Goal: Task Accomplishment & Management: Use online tool/utility

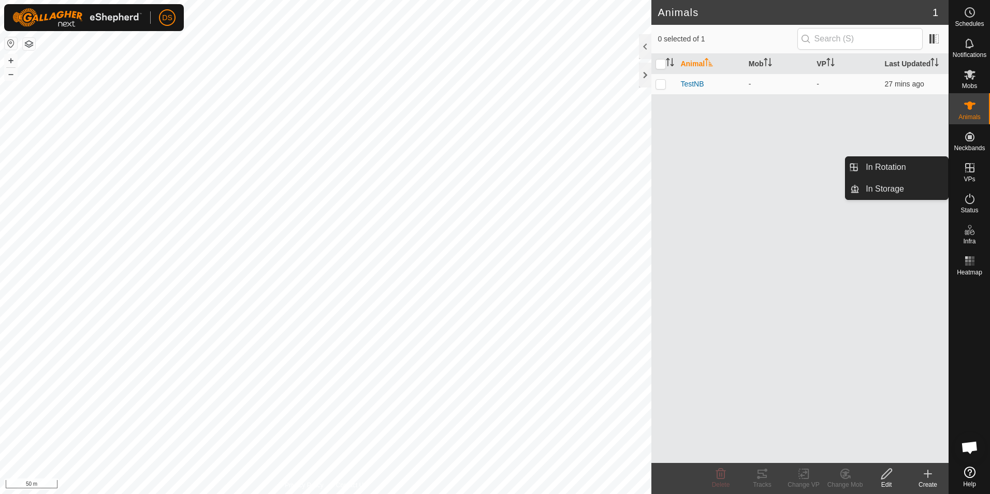
click at [969, 177] on span "VPs" at bounding box center [968, 179] width 11 height 6
click at [889, 185] on link "In Storage" at bounding box center [903, 189] width 89 height 21
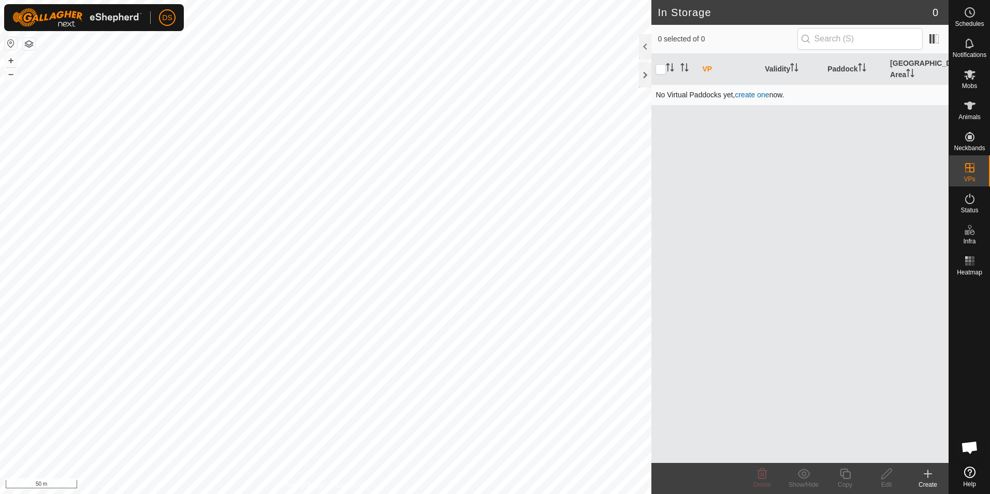
click at [748, 91] on link "create one" at bounding box center [752, 95] width 34 height 8
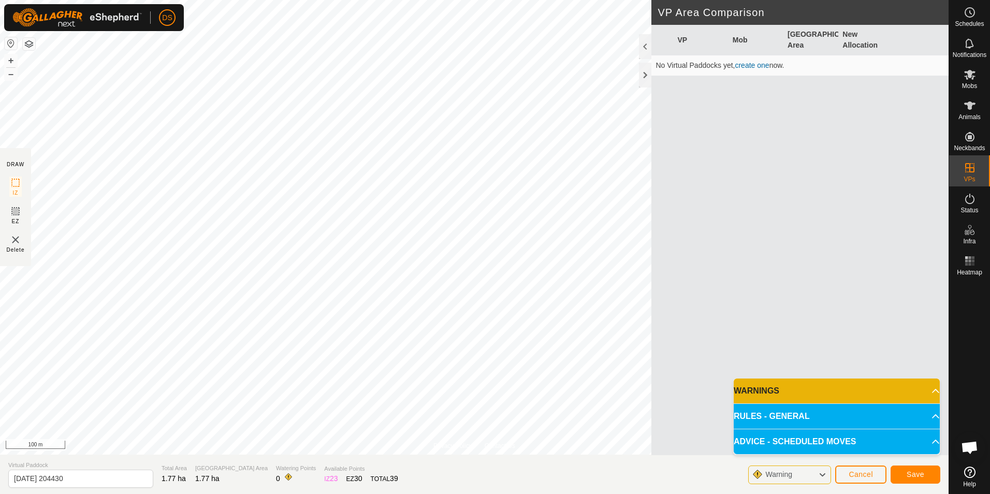
click at [19, 241] on img at bounding box center [15, 239] width 12 height 12
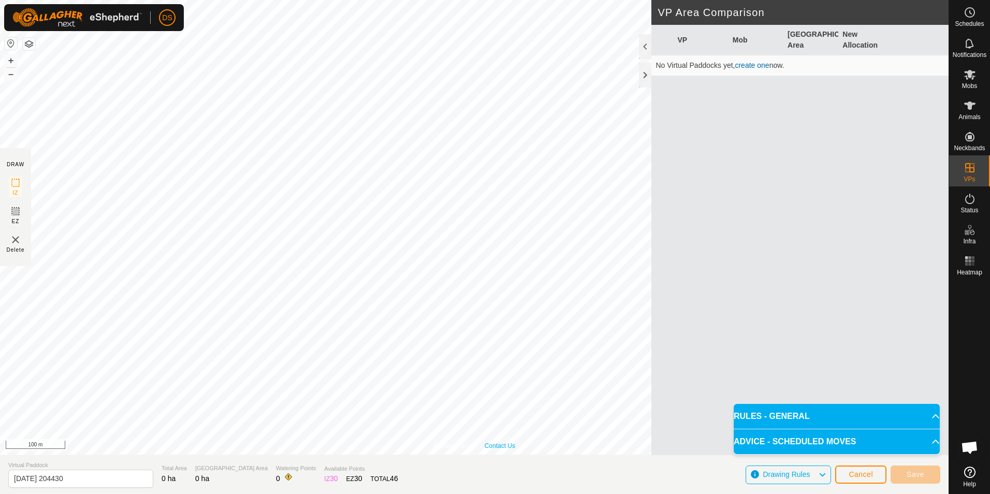
click at [497, 449] on div "Privacy Policy Contact Us + – ⇧ i 100 m" at bounding box center [474, 227] width 948 height 454
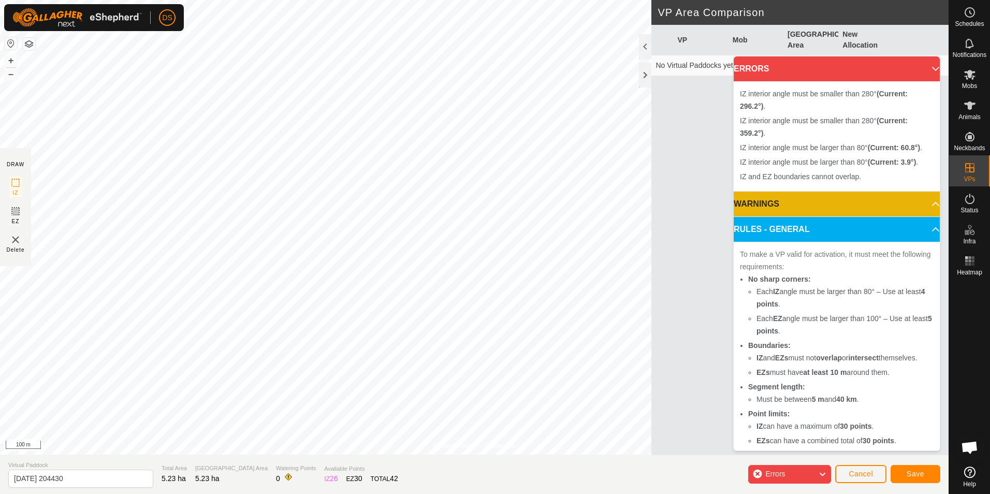
click at [17, 239] on img at bounding box center [15, 239] width 12 height 12
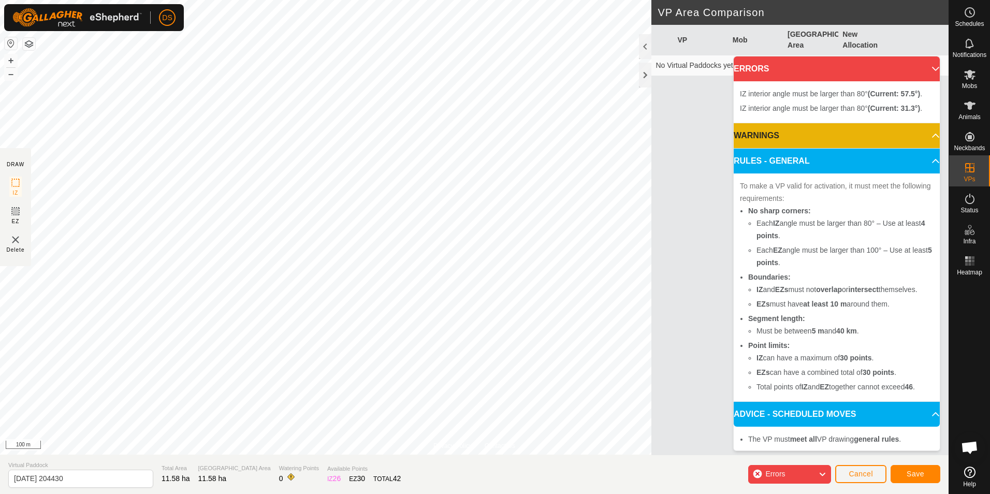
click at [16, 243] on img at bounding box center [15, 239] width 12 height 12
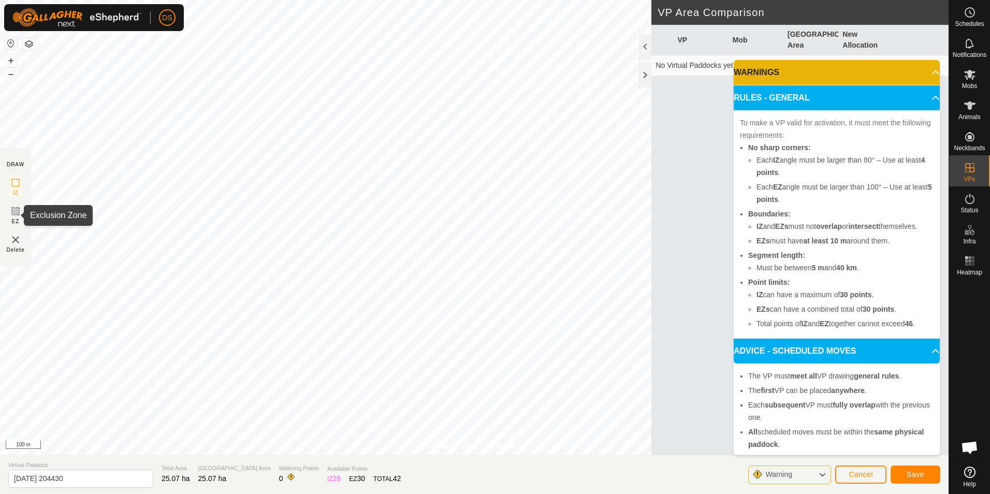
click at [14, 212] on icon at bounding box center [15, 211] width 12 height 12
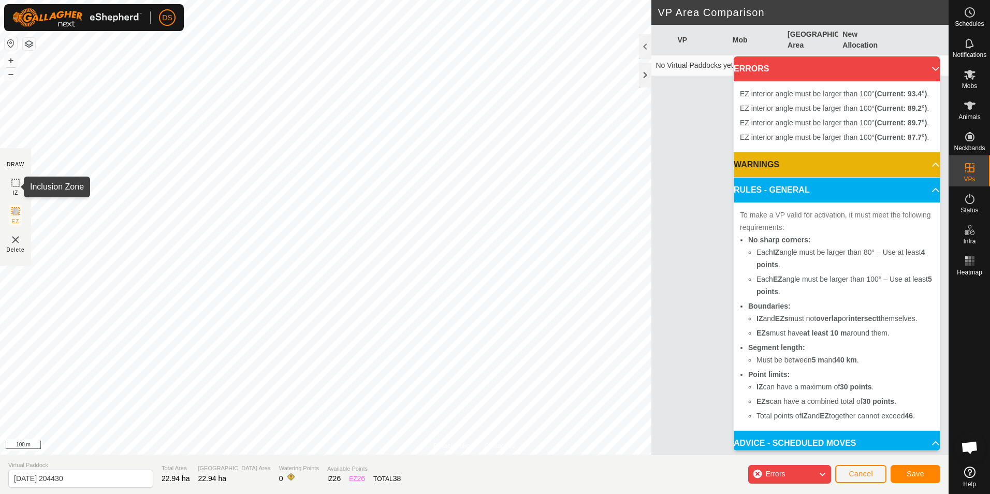
click at [13, 184] on icon at bounding box center [15, 183] width 12 height 12
click at [14, 243] on img at bounding box center [15, 239] width 12 height 12
click at [12, 239] on img at bounding box center [15, 239] width 12 height 12
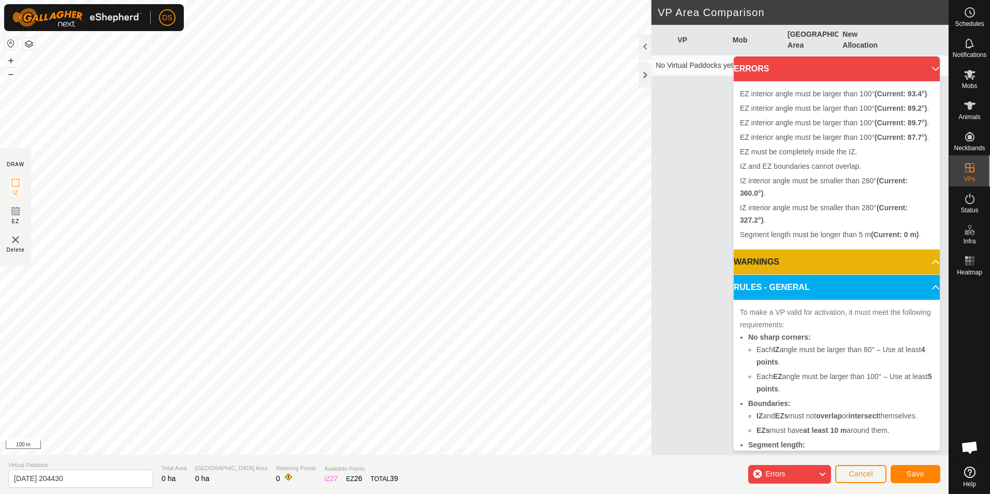
click at [17, 239] on img at bounding box center [15, 239] width 12 height 12
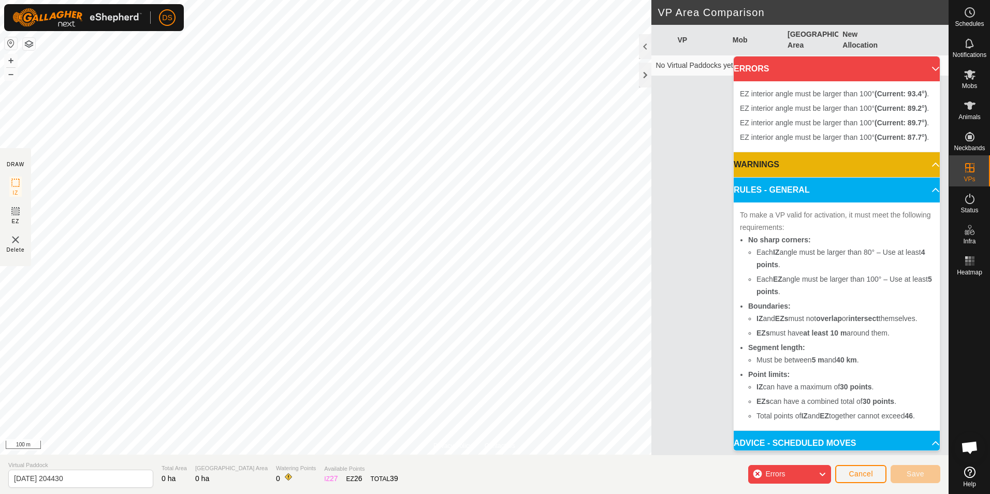
click at [16, 238] on img at bounding box center [15, 239] width 12 height 12
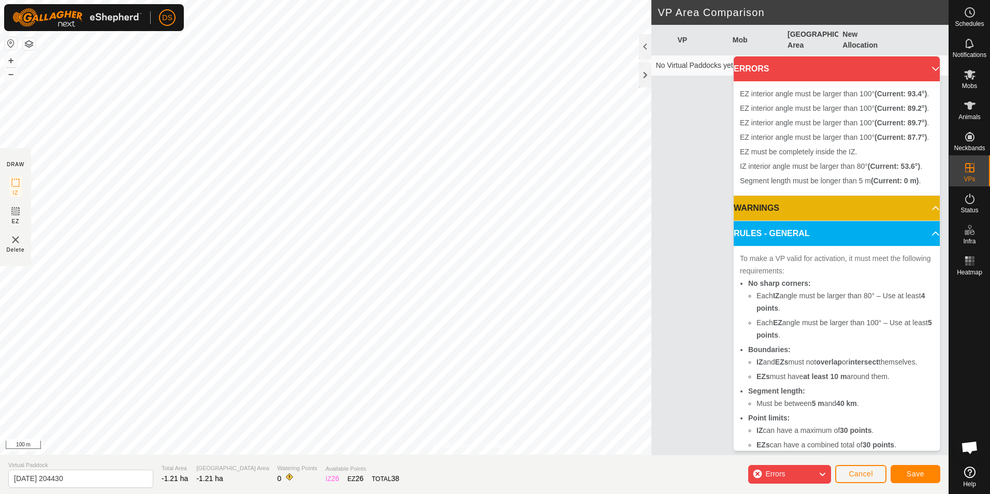
click at [18, 244] on img at bounding box center [15, 239] width 12 height 12
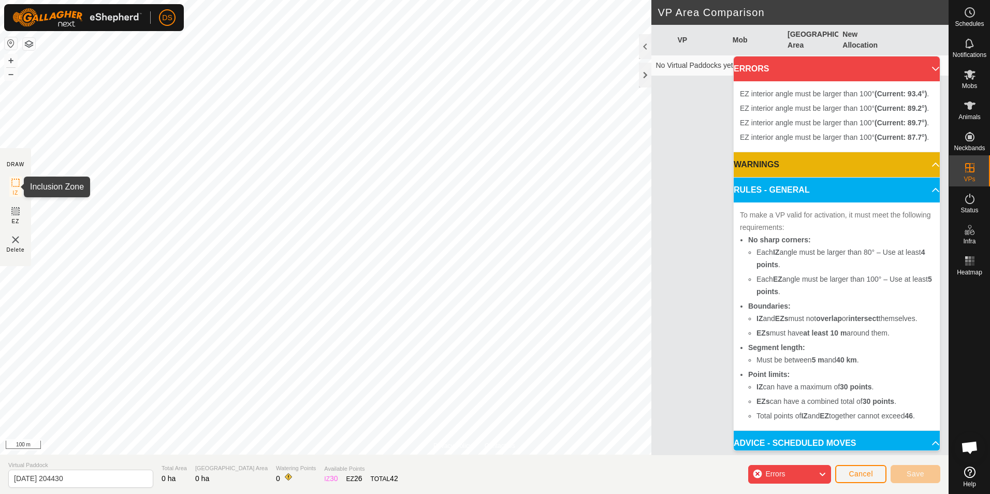
click at [18, 182] on icon at bounding box center [15, 183] width 12 height 12
click at [314, 493] on html "DS Schedules Notifications Mobs Animals Neckbands VPs Status Infra Heatmap Help…" at bounding box center [495, 247] width 990 height 494
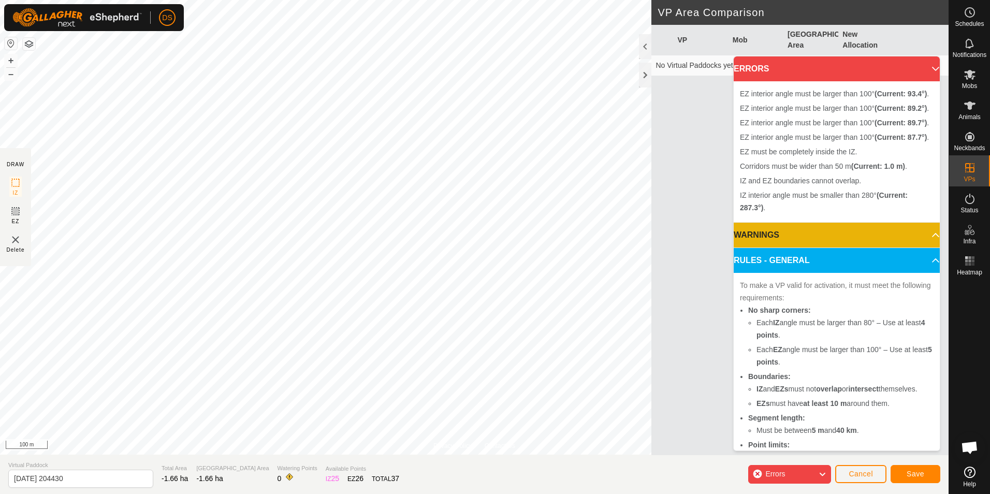
click at [920, 66] on p-accordion-header "ERRORS" at bounding box center [836, 68] width 206 height 25
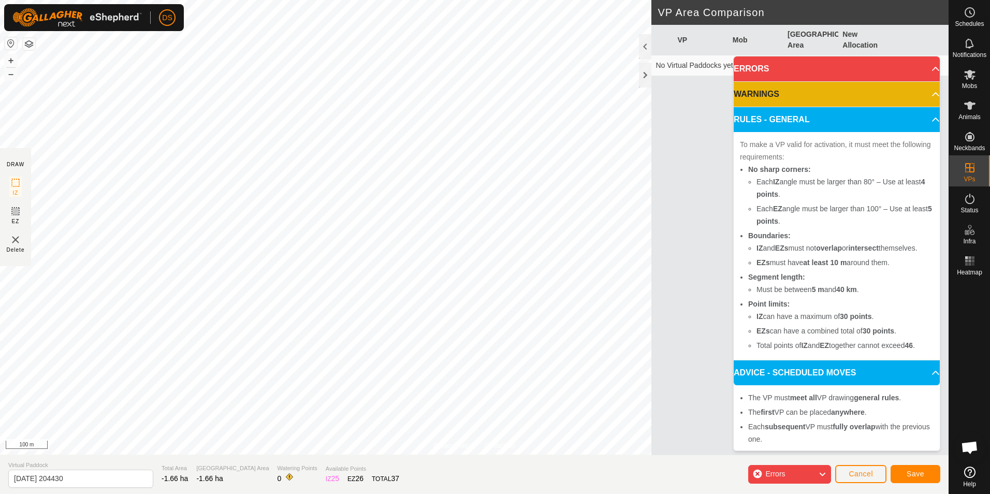
click at [916, 68] on p-accordion-header "ERRORS" at bounding box center [836, 68] width 206 height 25
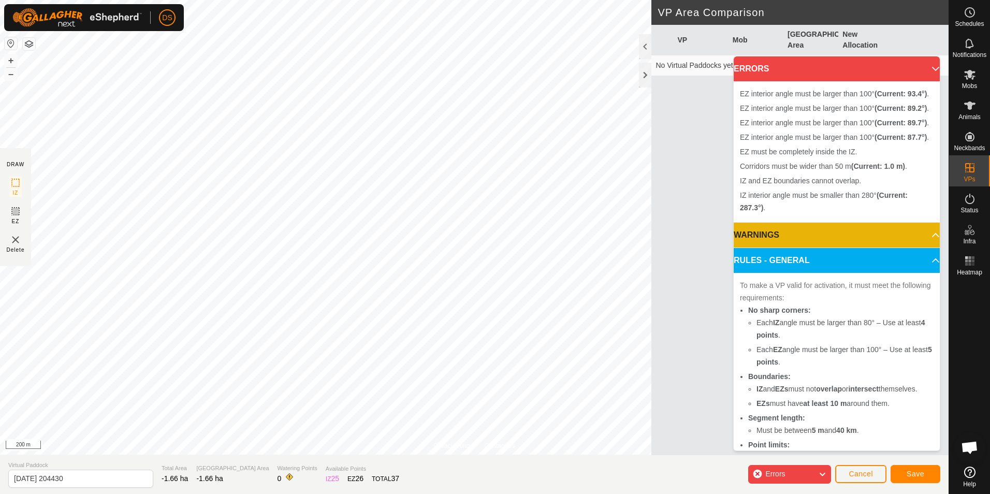
click at [19, 245] on img at bounding box center [15, 239] width 12 height 12
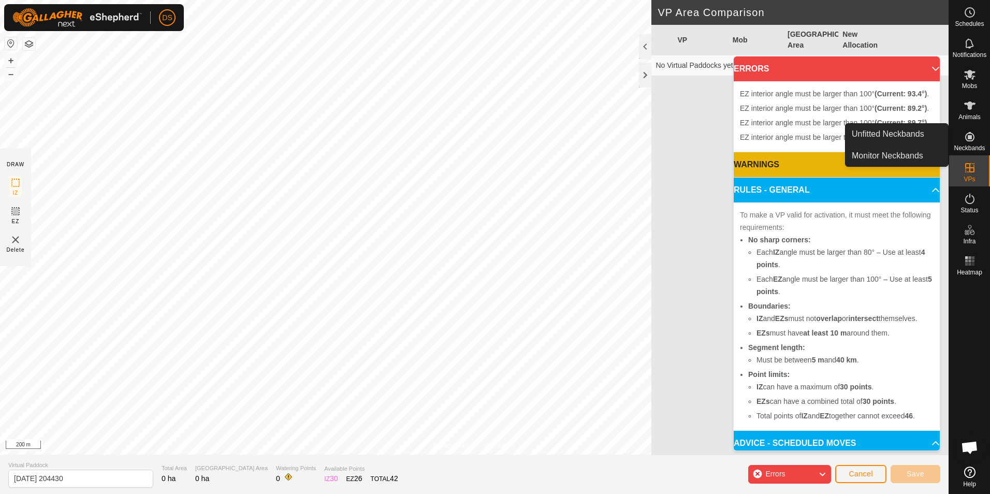
click at [973, 145] on span "Neckbands" at bounding box center [968, 148] width 31 height 6
click at [970, 137] on icon at bounding box center [969, 136] width 9 height 9
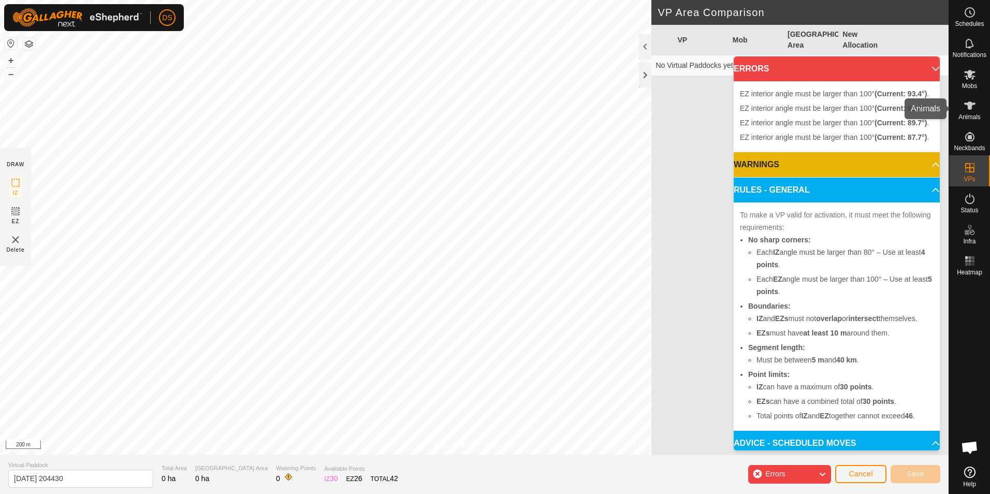
click at [971, 114] on span "Animals" at bounding box center [969, 117] width 22 height 6
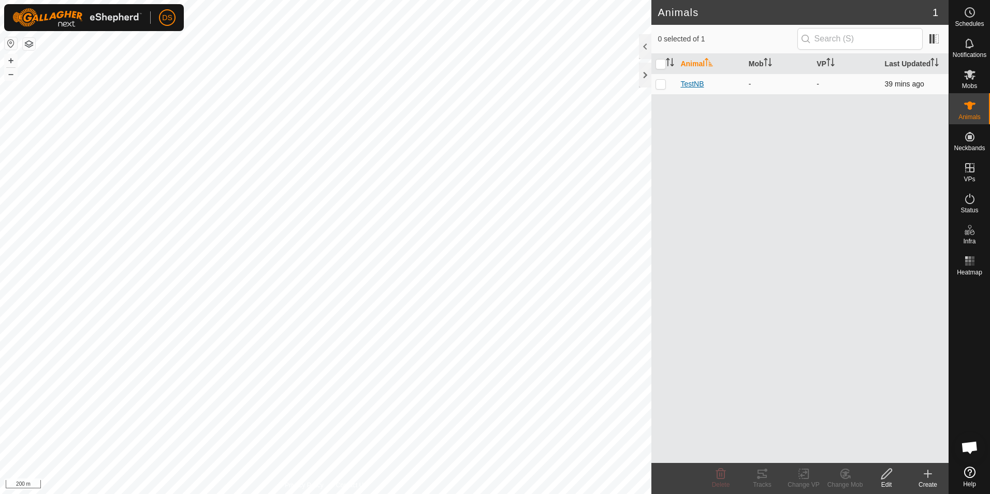
click at [689, 86] on span "TestNB" at bounding box center [691, 84] width 23 height 11
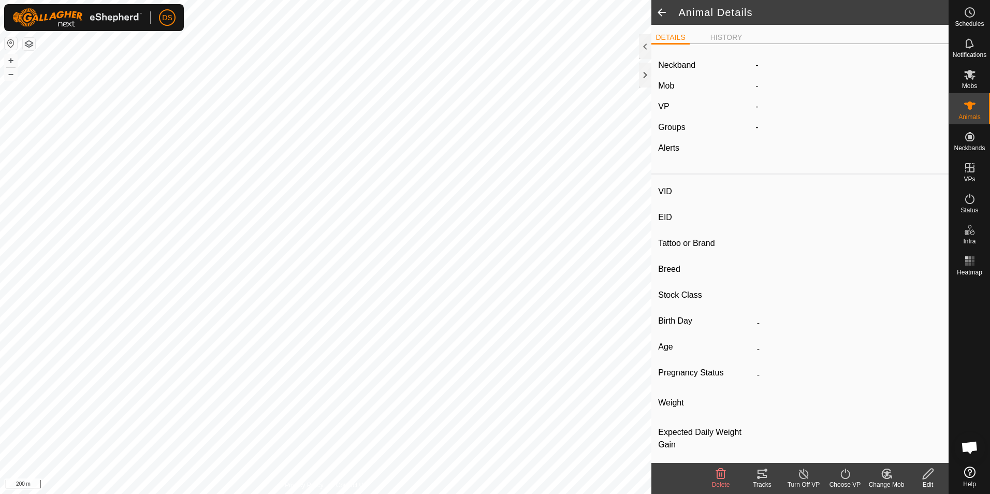
type input "TestNB"
type input "-"
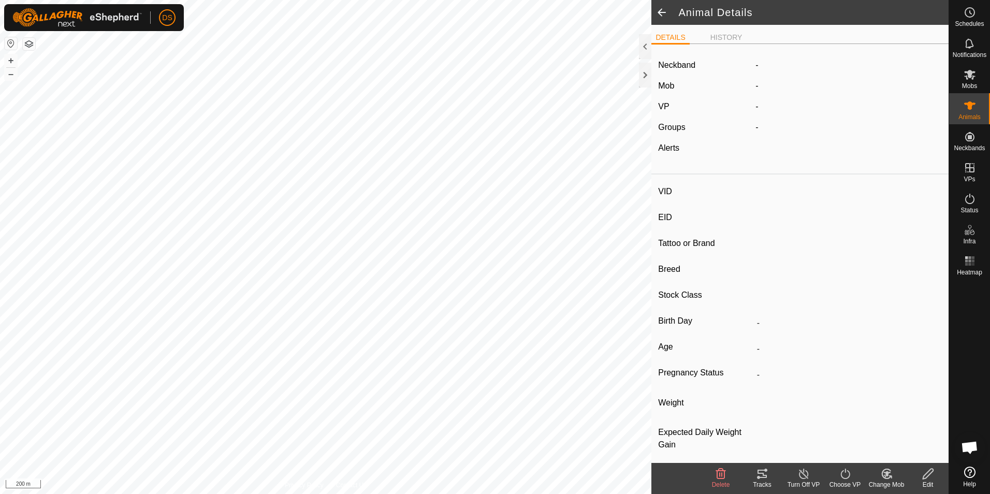
type input "0 kg"
type input "-"
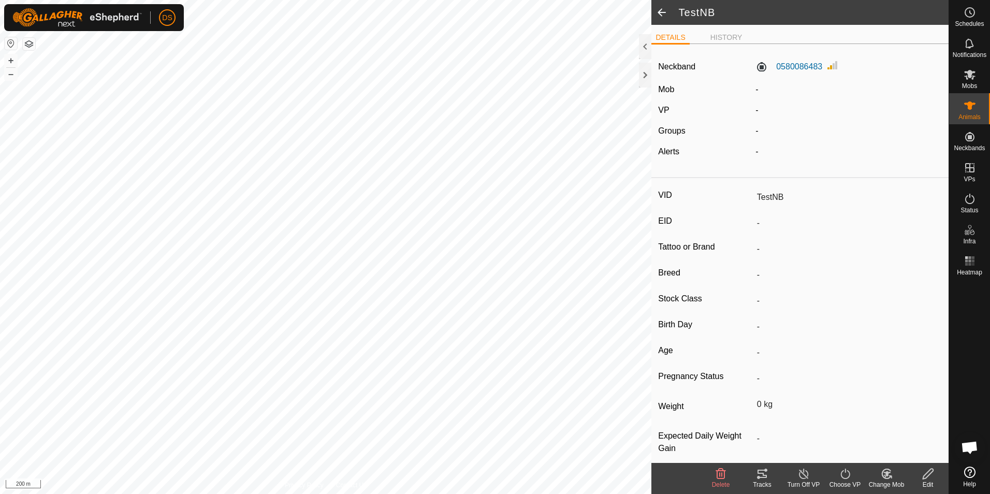
click at [663, 9] on span at bounding box center [661, 12] width 21 height 25
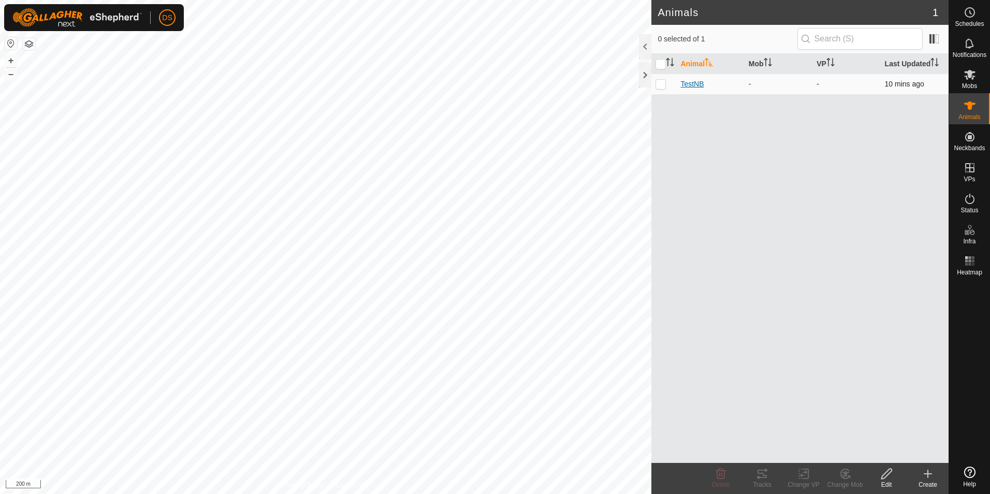
click at [693, 84] on span "TestNB" at bounding box center [691, 84] width 23 height 11
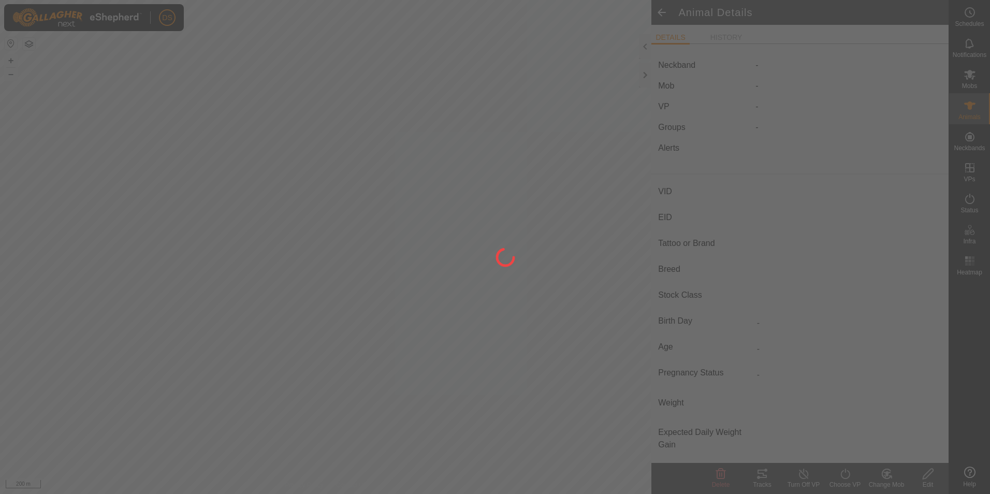
type input "TestNB"
type input "-"
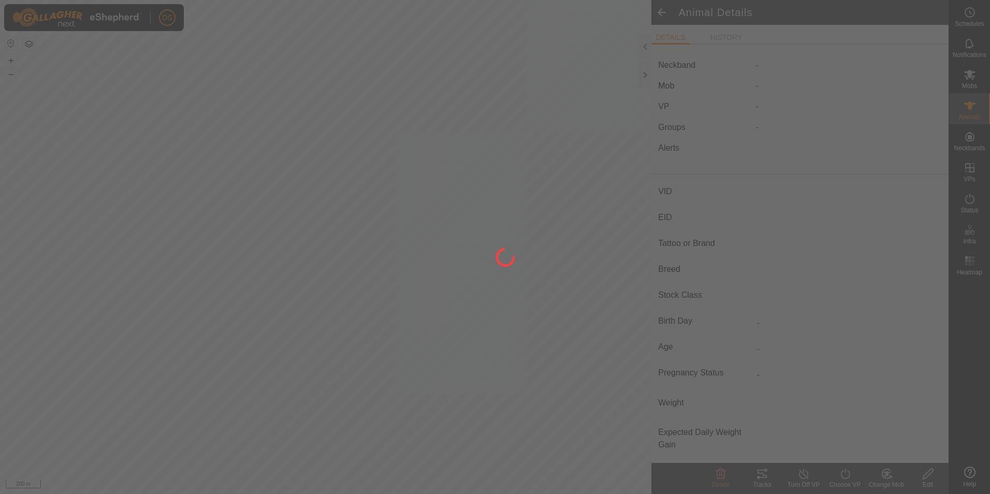
type input "0 kg"
type input "-"
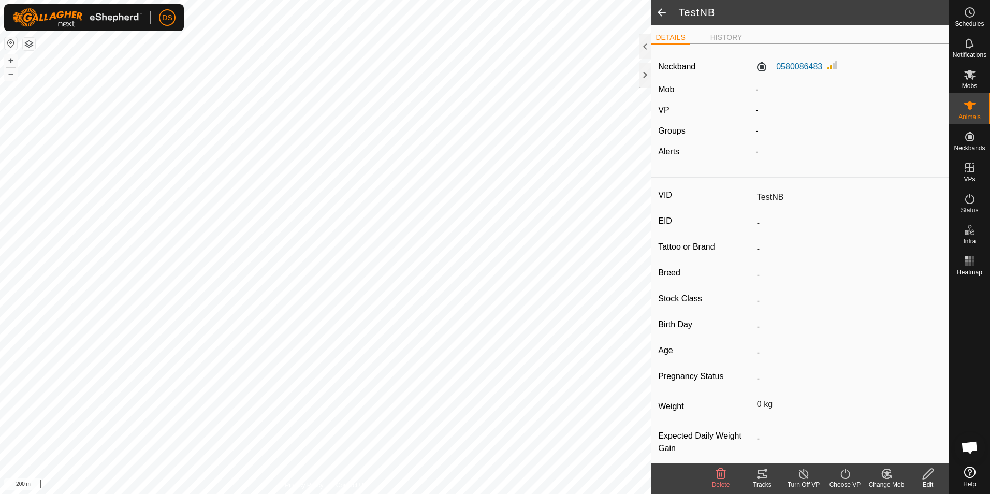
click at [777, 69] on label "0580086483" at bounding box center [788, 67] width 67 height 12
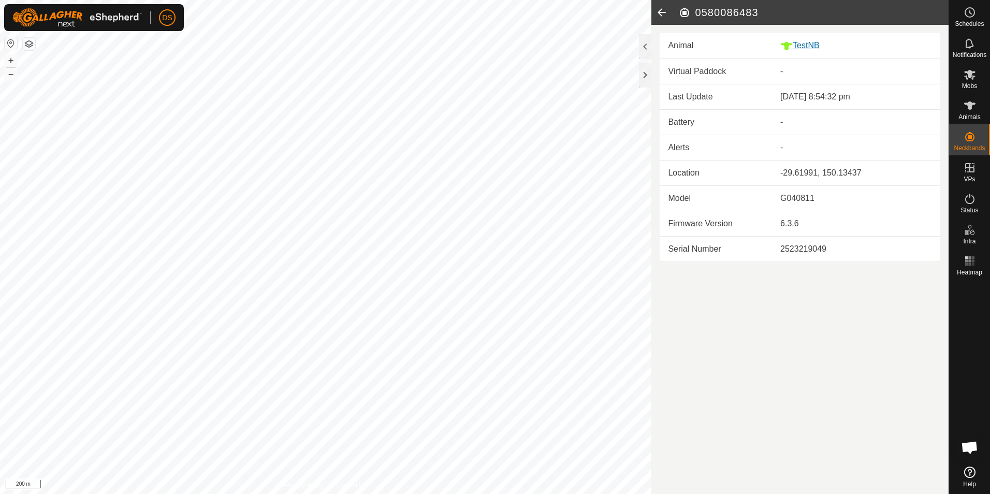
click at [803, 48] on div "TestNB" at bounding box center [856, 45] width 152 height 13
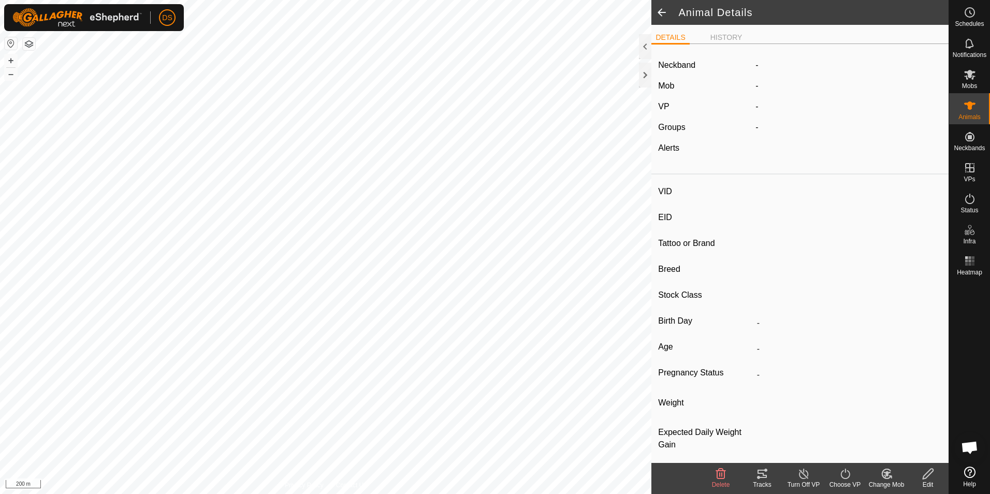
type input "TestNB"
type input "-"
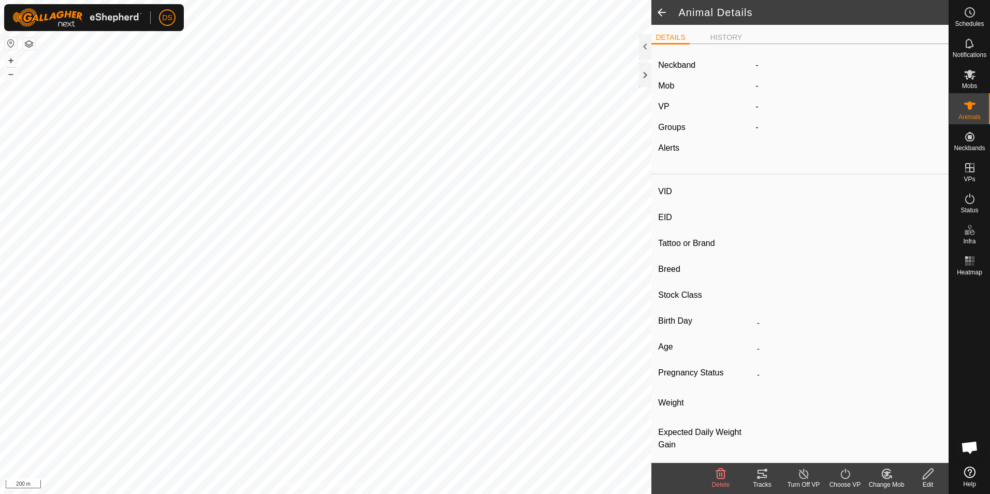
type input "0 kg"
type input "-"
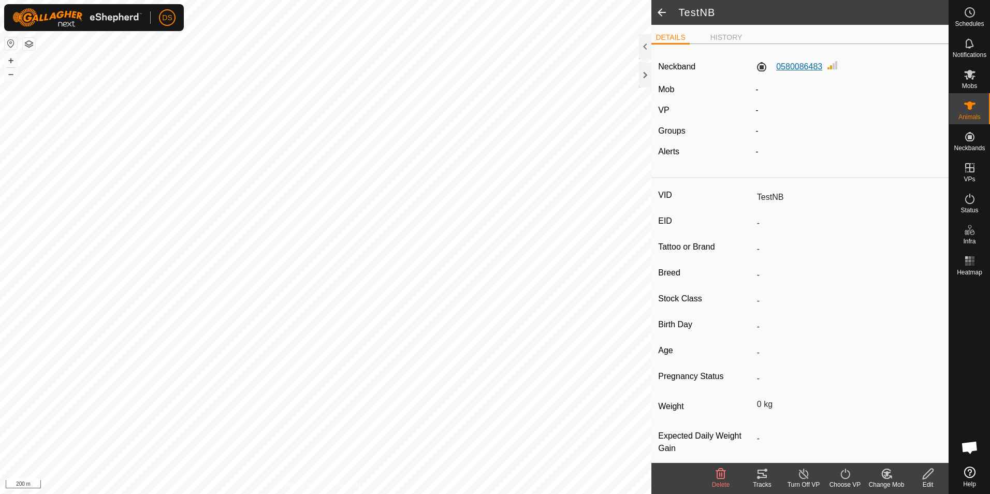
click at [803, 64] on label "0580086483" at bounding box center [788, 67] width 67 height 12
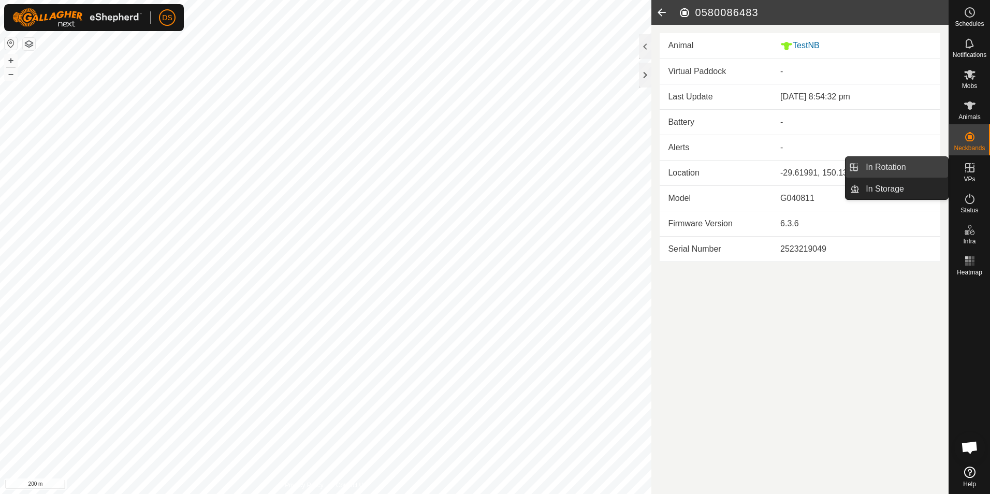
click at [889, 169] on link "In Rotation" at bounding box center [903, 167] width 89 height 21
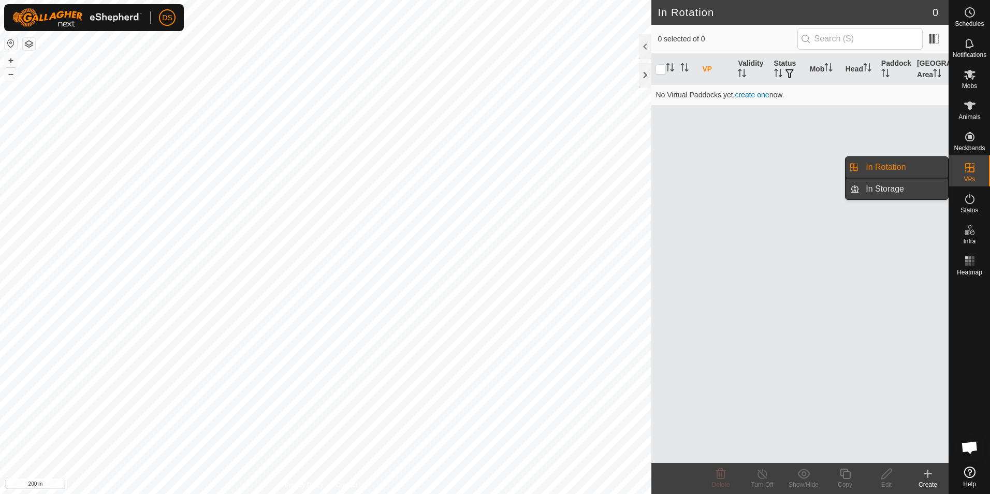
click at [885, 185] on link "In Storage" at bounding box center [903, 189] width 89 height 21
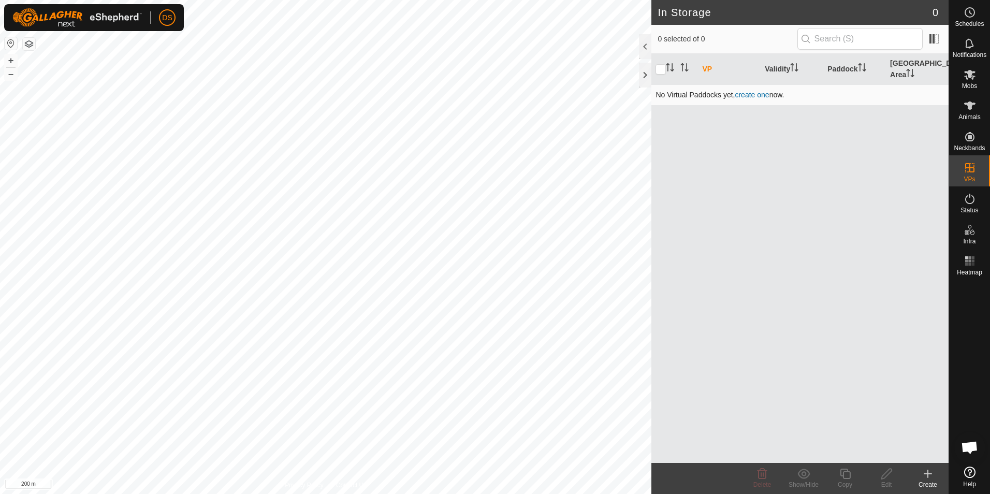
click at [747, 91] on link "create one" at bounding box center [752, 95] width 34 height 8
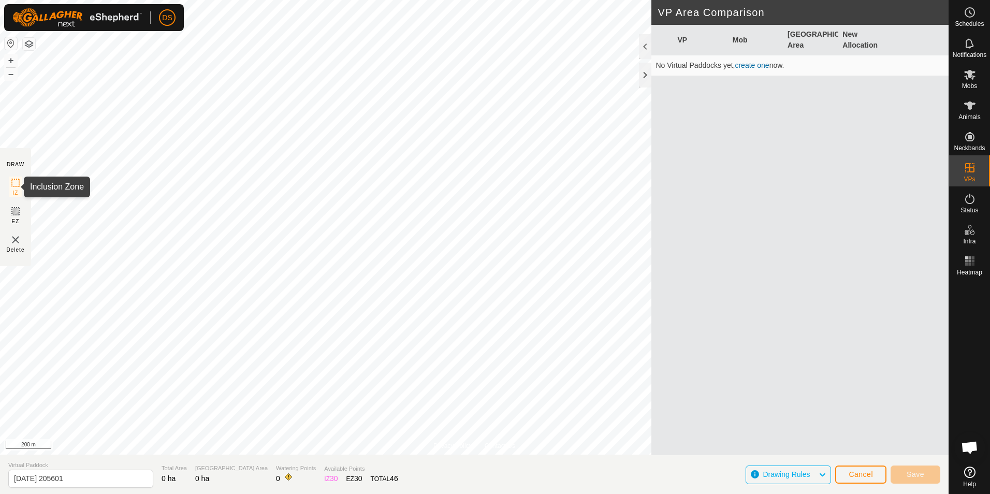
click at [14, 184] on icon at bounding box center [15, 183] width 12 height 12
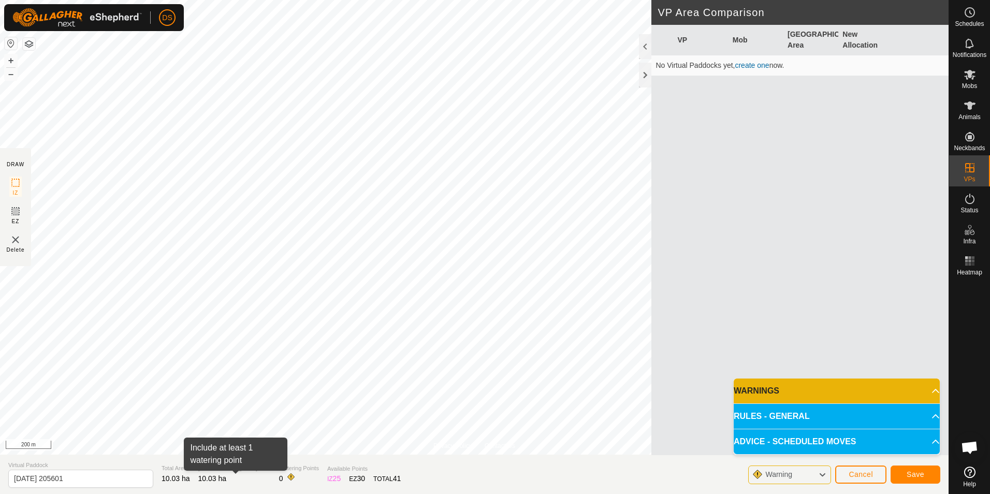
click at [287, 475] on span at bounding box center [291, 477] width 8 height 8
drag, startPoint x: 251, startPoint y: 464, endPoint x: 237, endPoint y: 477, distance: 19.4
click at [287, 477] on span at bounding box center [291, 477] width 8 height 8
click at [805, 473] on div "Warning" at bounding box center [789, 474] width 83 height 19
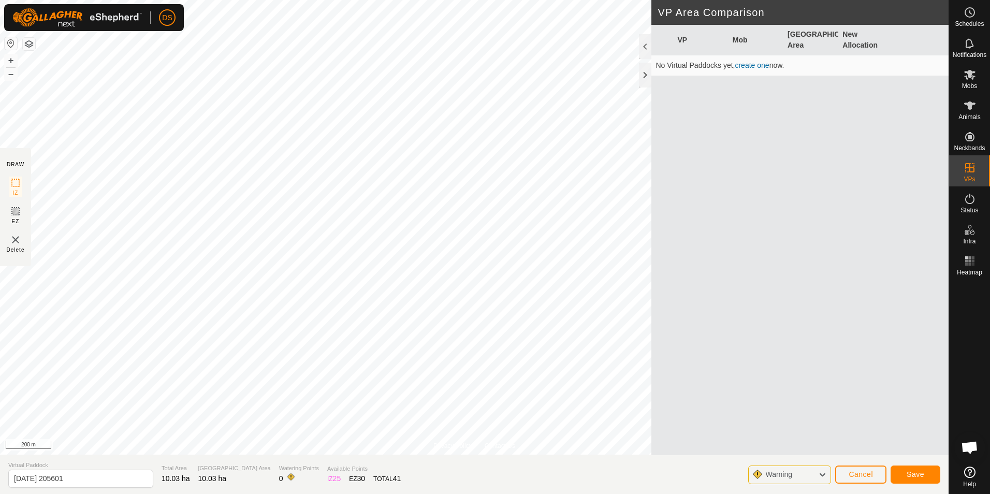
click at [10, 42] on button "button" at bounding box center [11, 43] width 12 height 12
click at [28, 43] on button "button" at bounding box center [29, 44] width 12 height 12
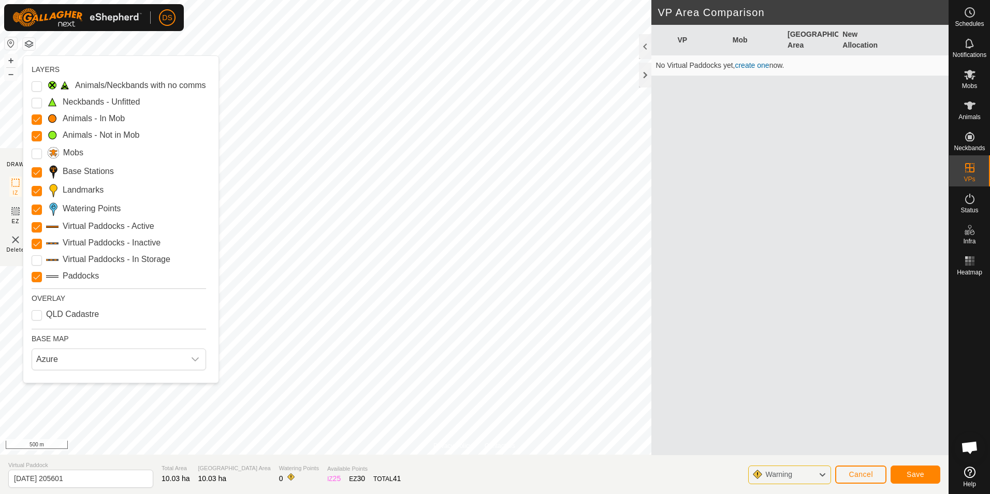
click at [28, 43] on button "button" at bounding box center [29, 44] width 12 height 12
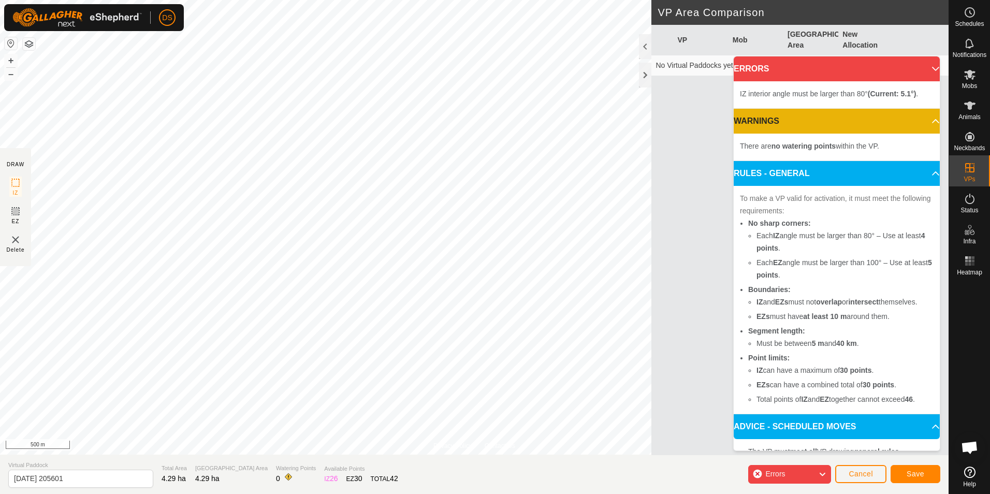
click at [16, 243] on img at bounding box center [15, 239] width 12 height 12
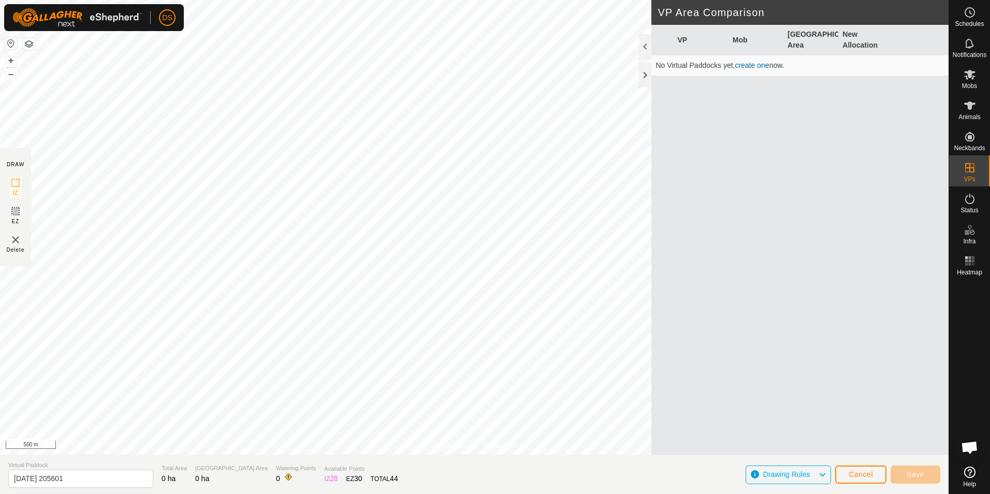
click at [13, 238] on img at bounding box center [15, 239] width 12 height 12
click at [15, 243] on img at bounding box center [15, 239] width 12 height 12
click at [13, 240] on img at bounding box center [15, 239] width 12 height 12
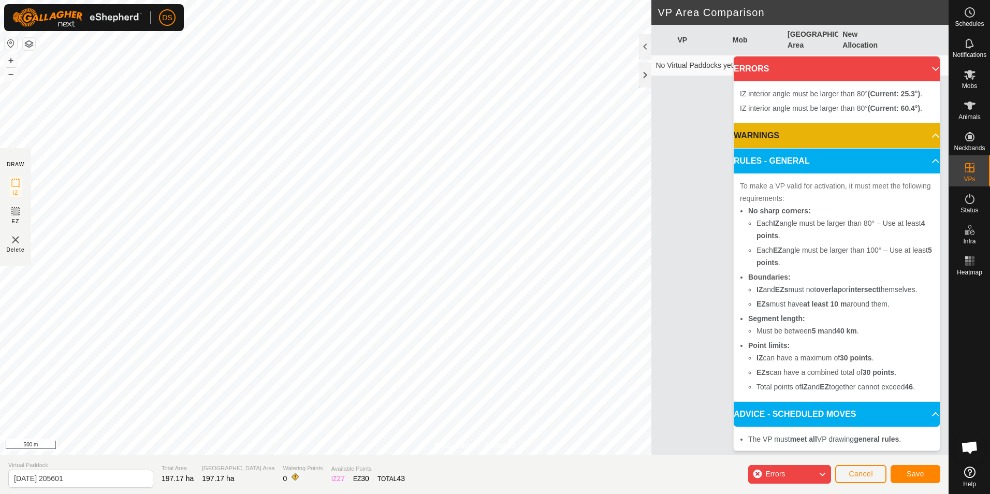
click at [15, 243] on img at bounding box center [15, 239] width 12 height 12
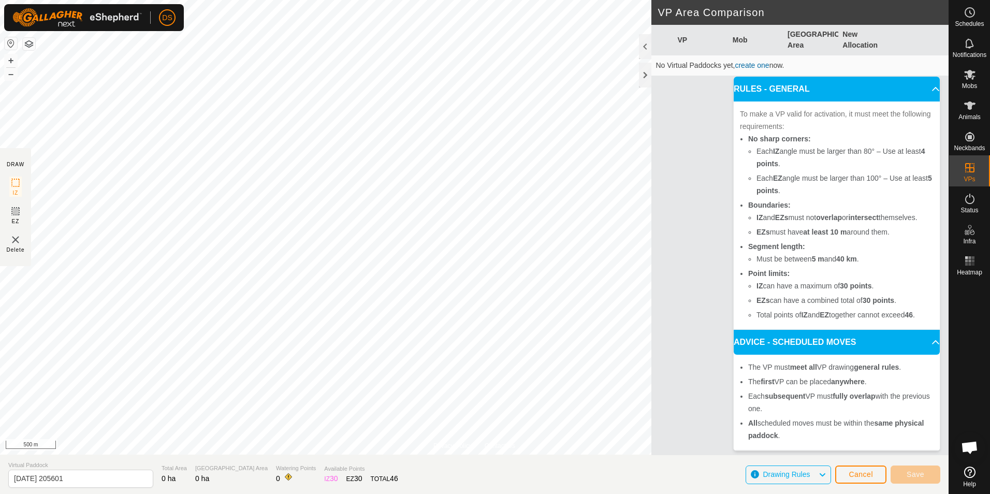
click at [29, 42] on button "button" at bounding box center [29, 44] width 12 height 12
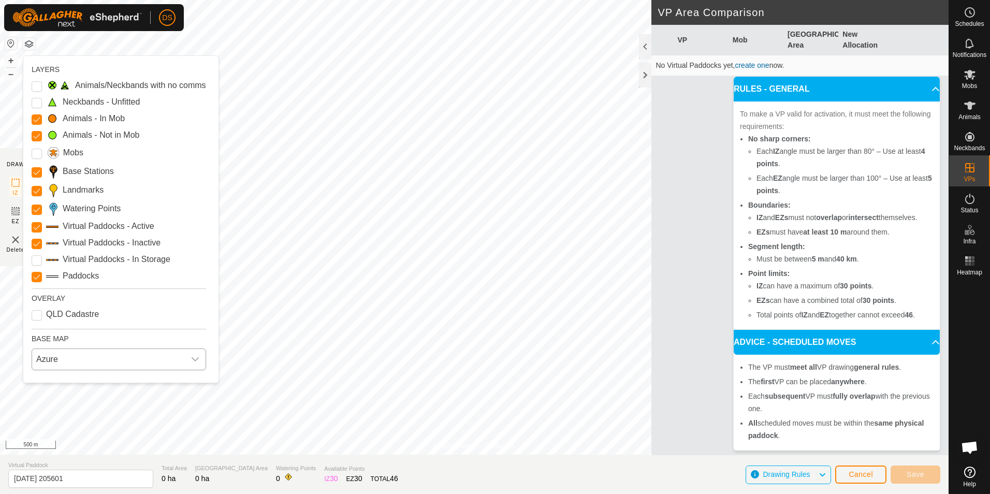
click at [81, 357] on span "Azure" at bounding box center [108, 359] width 153 height 21
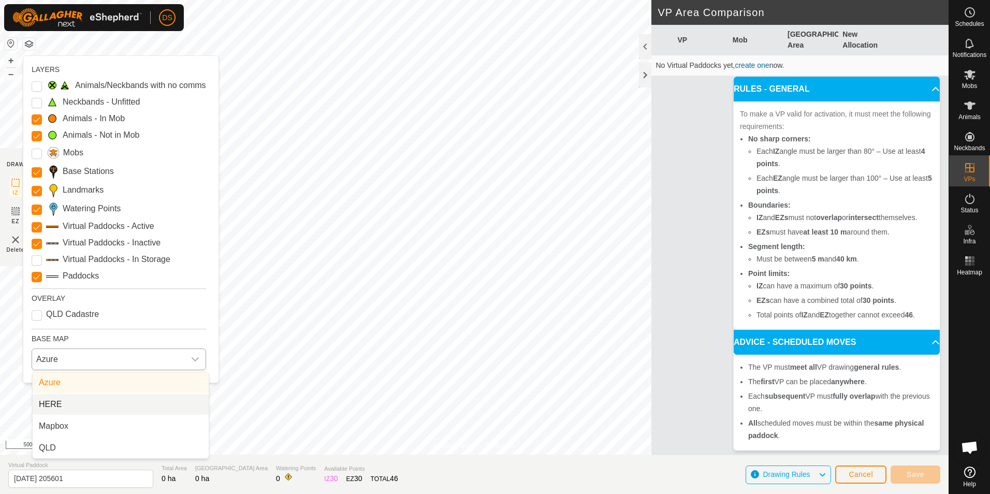
click at [83, 403] on li "HERE" at bounding box center [121, 404] width 176 height 21
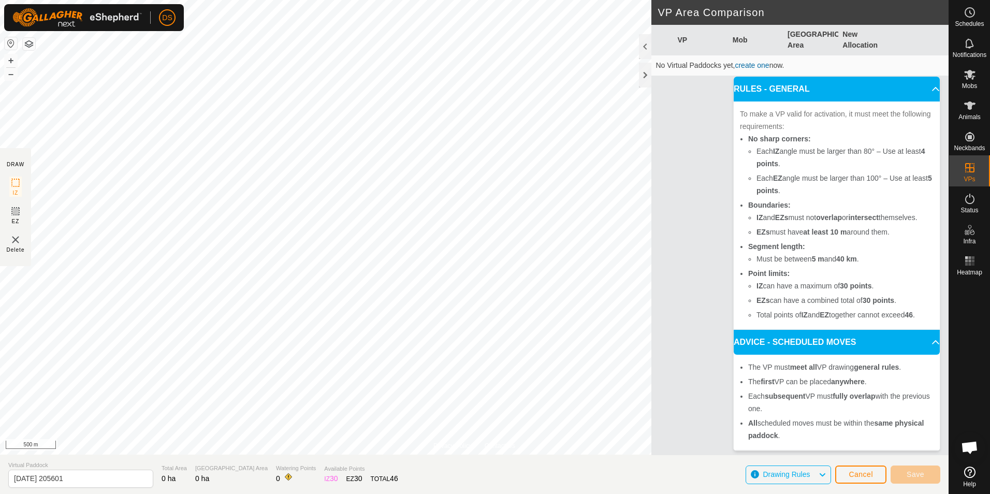
click at [29, 41] on button "button" at bounding box center [29, 44] width 12 height 12
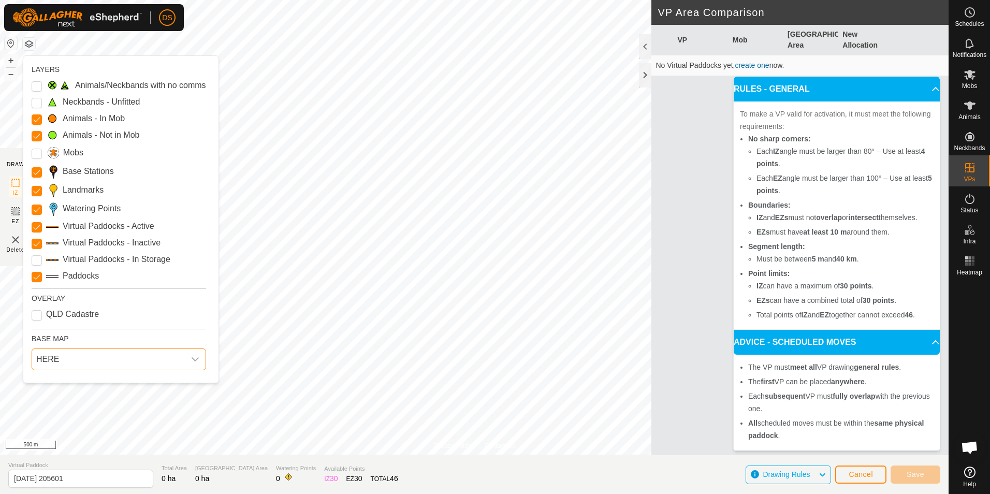
click at [82, 359] on span "HERE" at bounding box center [108, 359] width 153 height 21
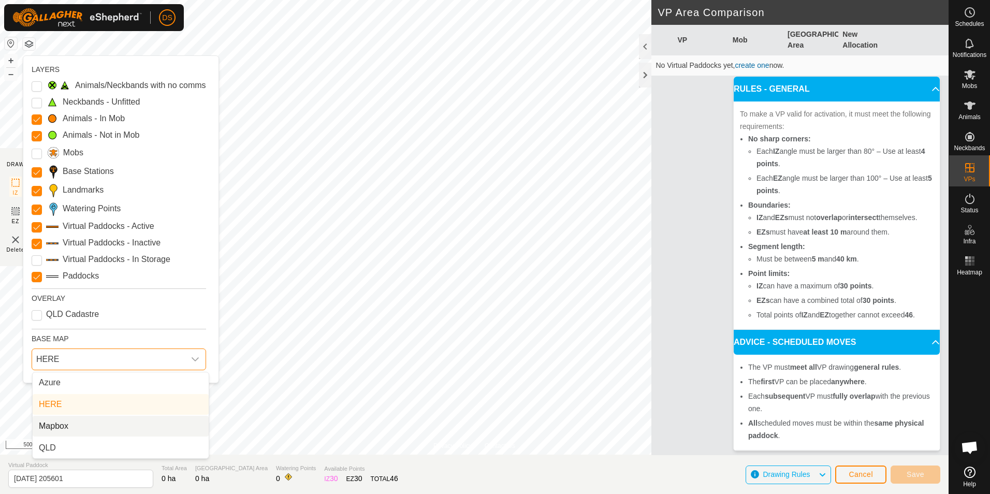
click at [80, 424] on li "Mapbox" at bounding box center [121, 426] width 176 height 21
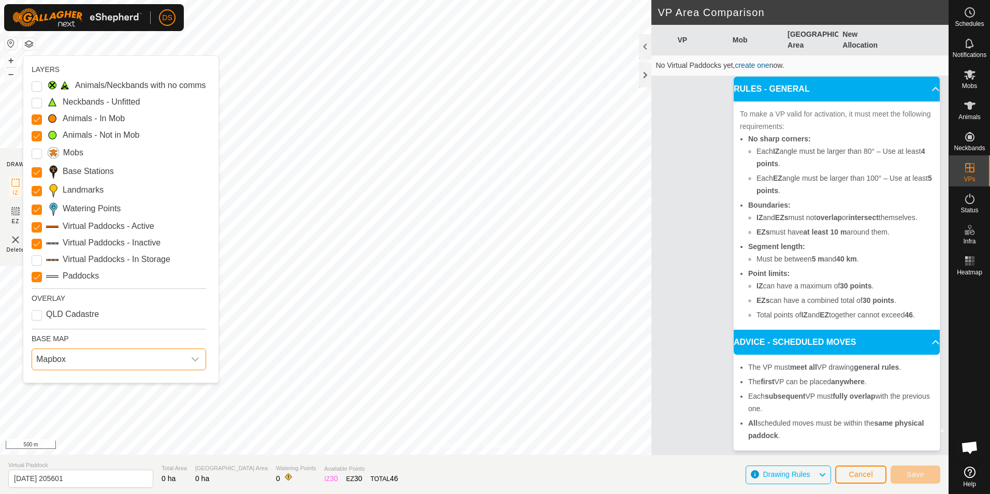
click at [74, 358] on span "Mapbox" at bounding box center [108, 359] width 153 height 21
click at [70, 447] on li "QLD" at bounding box center [121, 447] width 176 height 21
click at [67, 357] on span "QLD" at bounding box center [108, 359] width 153 height 21
click at [64, 383] on li "Azure" at bounding box center [121, 382] width 176 height 21
click at [64, 358] on span "Azure" at bounding box center [108, 359] width 153 height 21
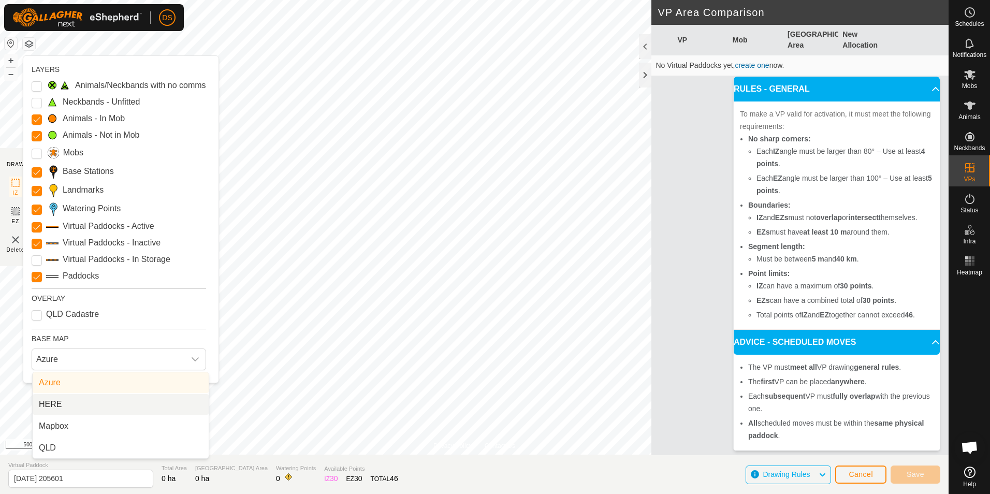
click at [65, 400] on li "HERE" at bounding box center [121, 404] width 176 height 21
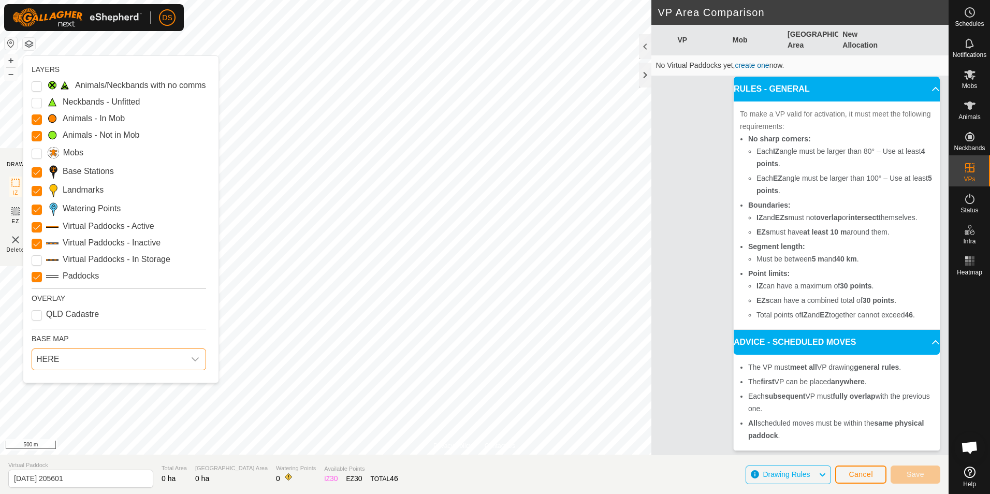
click at [64, 354] on span "HERE" at bounding box center [108, 359] width 153 height 21
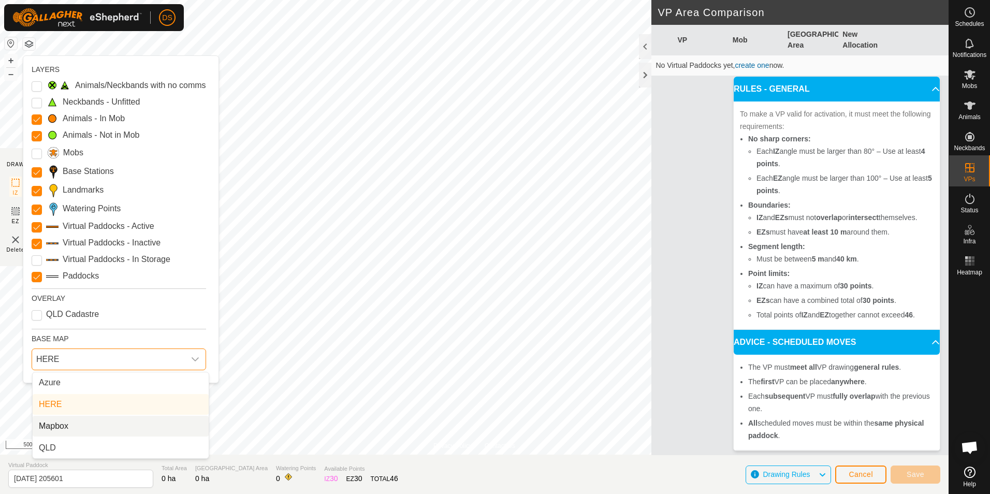
click at [66, 422] on li "Mapbox" at bounding box center [121, 426] width 176 height 21
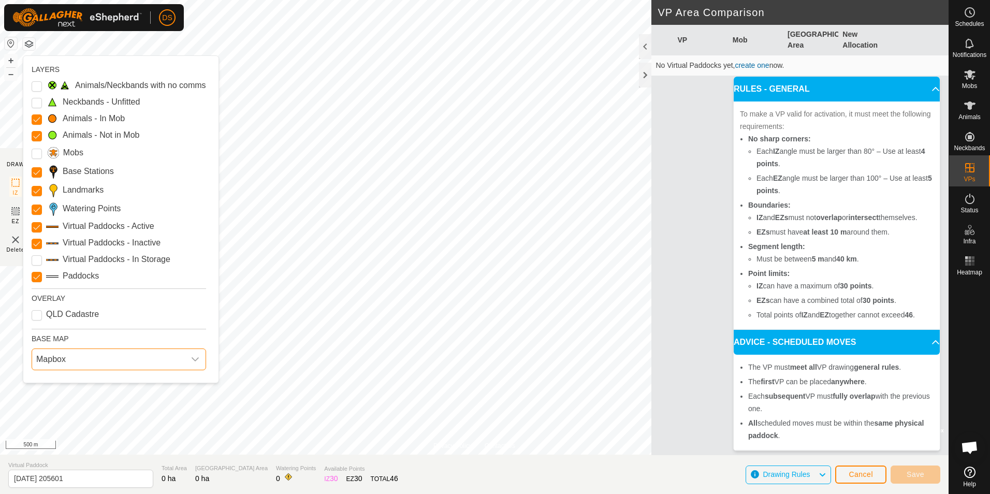
click at [56, 362] on span "Mapbox" at bounding box center [108, 359] width 153 height 21
click at [57, 382] on li "Azure" at bounding box center [121, 382] width 176 height 21
click at [966, 16] on circle at bounding box center [969, 12] width 9 height 9
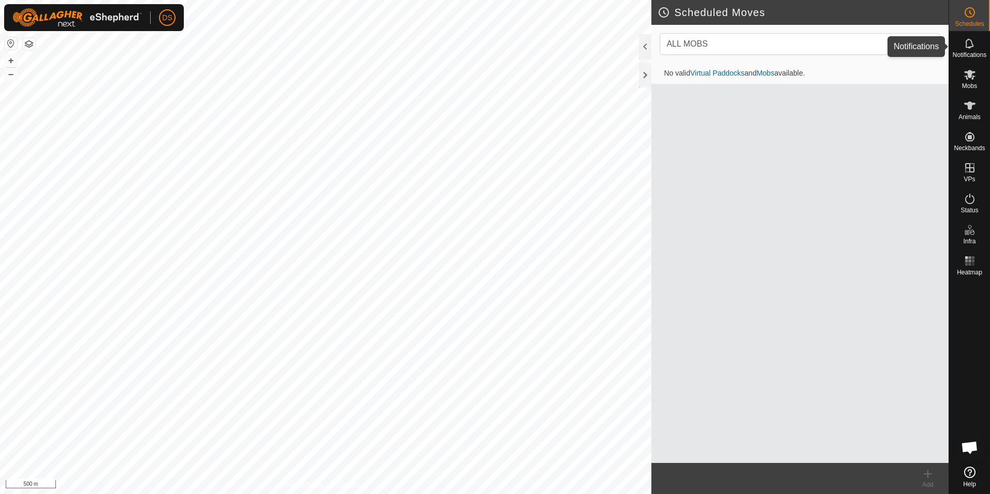
click at [970, 47] on icon at bounding box center [969, 43] width 8 height 10
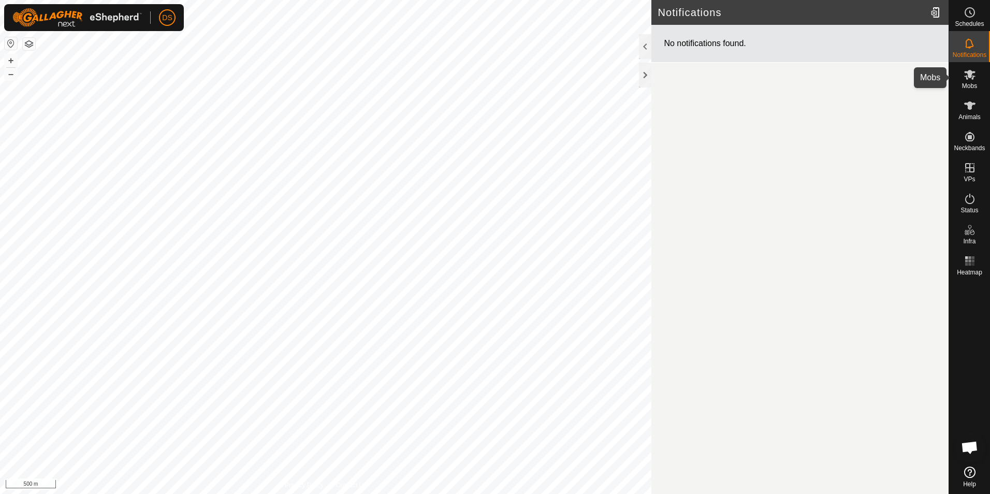
click at [971, 79] on icon at bounding box center [969, 74] width 12 height 12
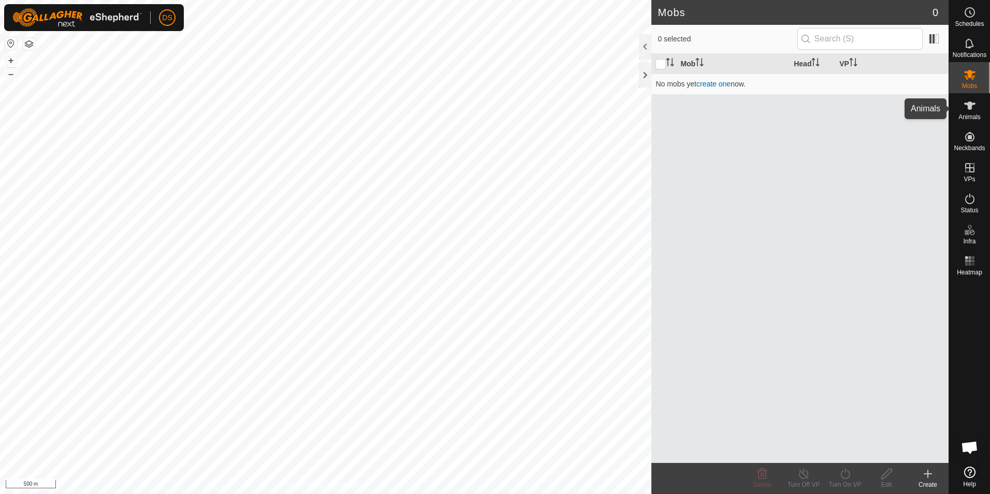
click at [971, 110] on icon at bounding box center [969, 105] width 12 height 12
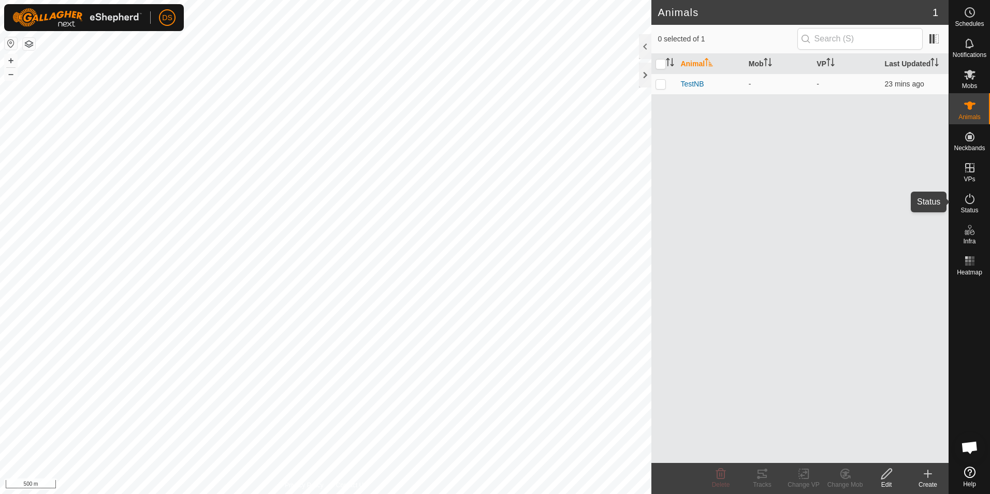
click at [971, 203] on icon at bounding box center [969, 199] width 12 height 12
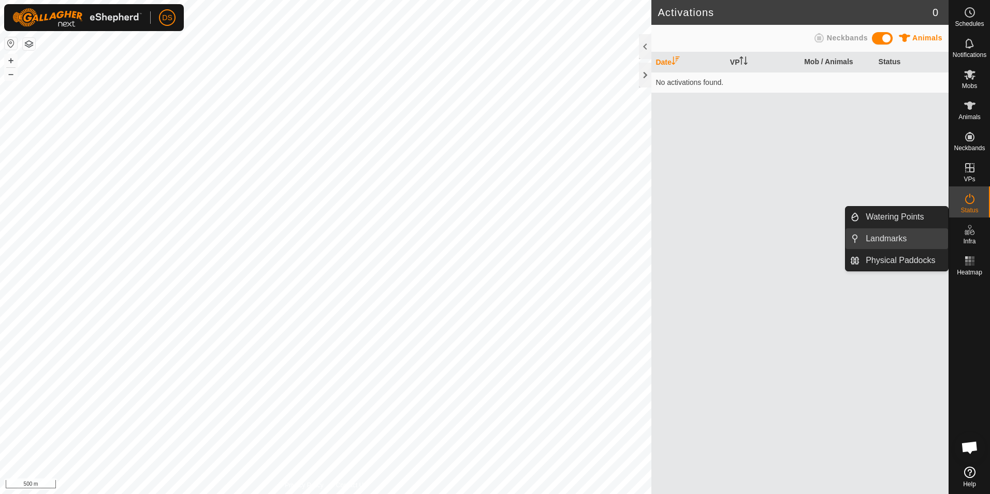
click at [892, 233] on link "Landmarks" at bounding box center [903, 238] width 89 height 21
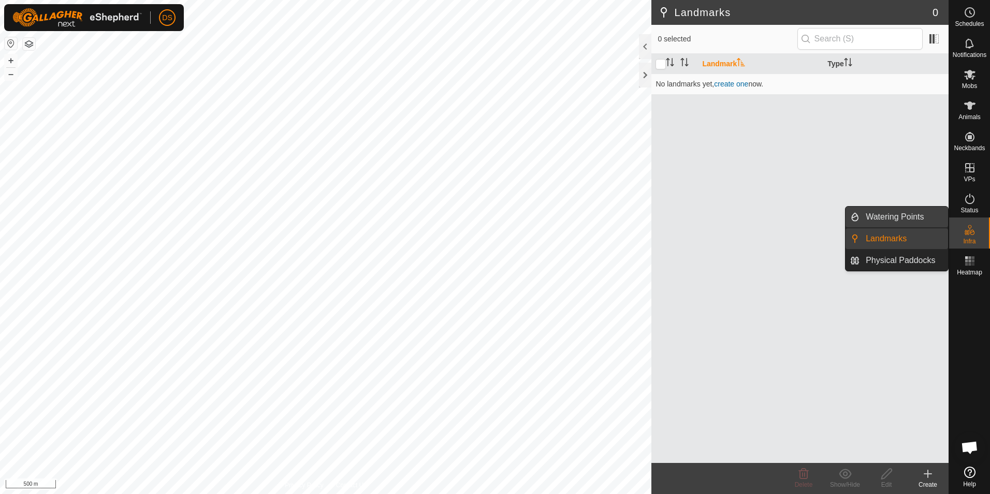
click at [891, 214] on link "Watering Points" at bounding box center [903, 217] width 89 height 21
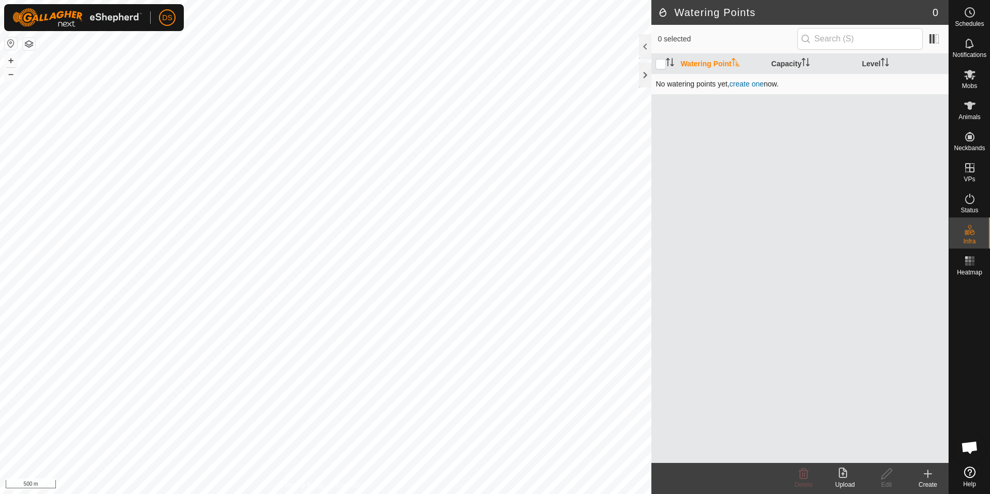
click at [746, 84] on link "create one" at bounding box center [746, 84] width 34 height 8
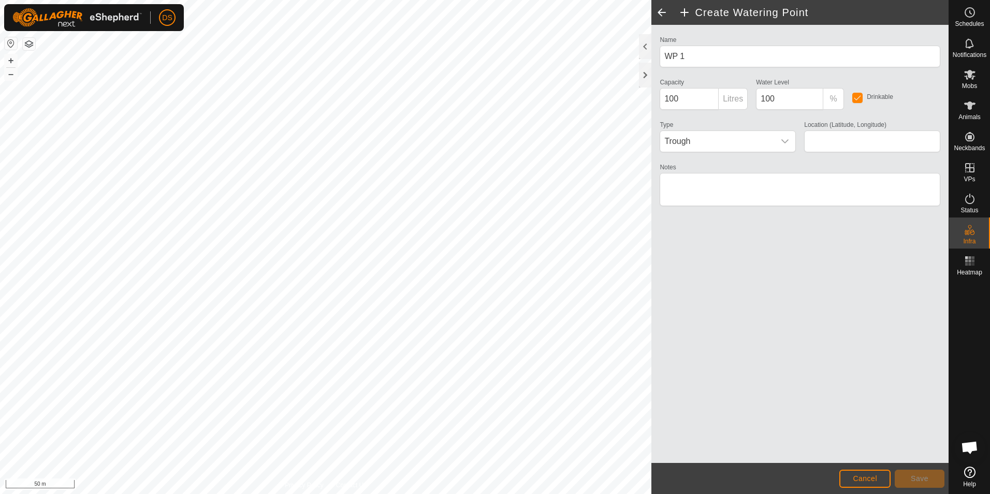
type input "-29.592038, 150.111832"
click at [786, 141] on icon "dropdown trigger" at bounding box center [784, 141] width 7 height 4
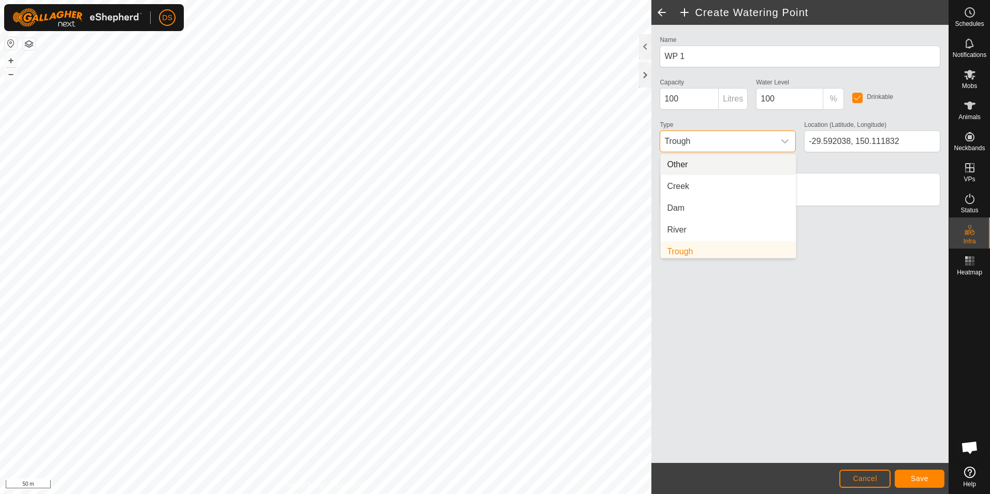
scroll to position [4, 0]
click at [686, 202] on li "Dam" at bounding box center [727, 204] width 135 height 21
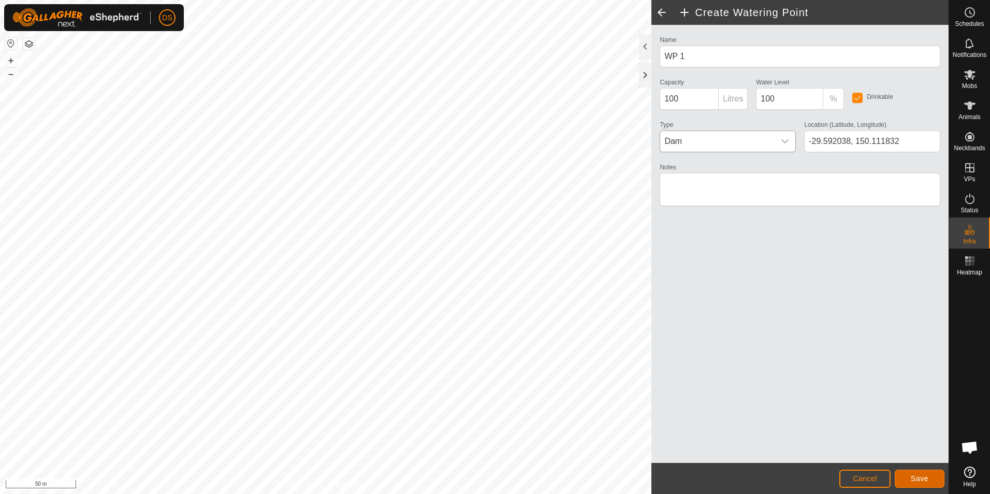
click at [909, 477] on button "Save" at bounding box center [919, 478] width 50 height 18
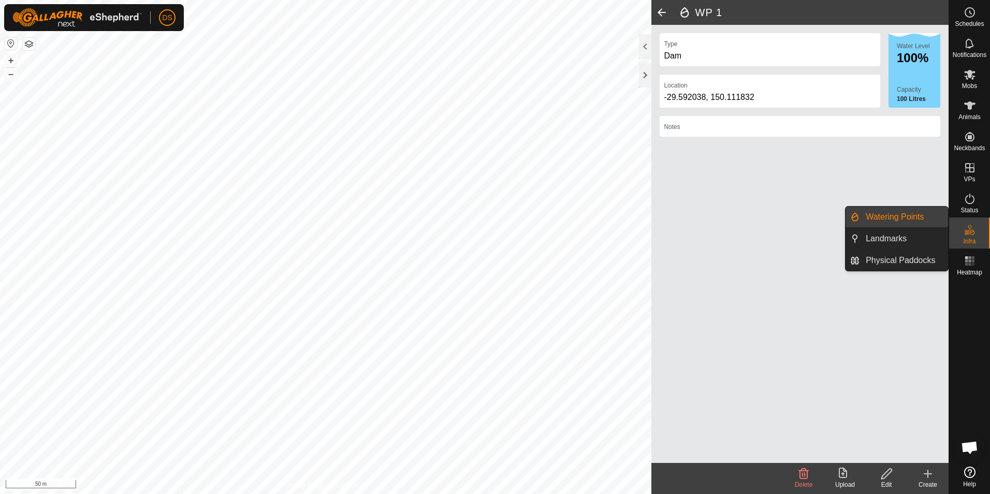
click at [972, 234] on icon at bounding box center [969, 230] width 12 height 12
click at [889, 215] on link "Watering Points" at bounding box center [903, 217] width 89 height 21
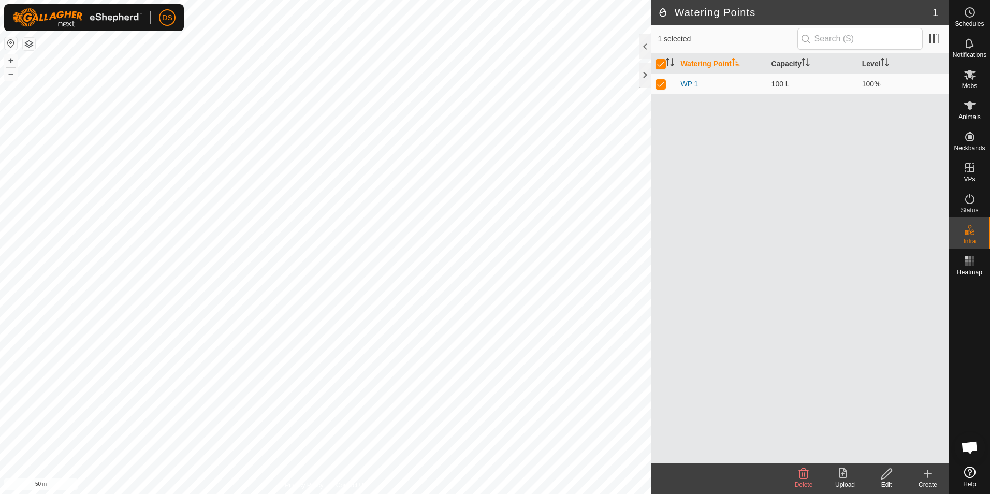
click at [685, 66] on th "Watering Point" at bounding box center [721, 64] width 91 height 20
click at [930, 40] on span at bounding box center [934, 39] width 17 height 17
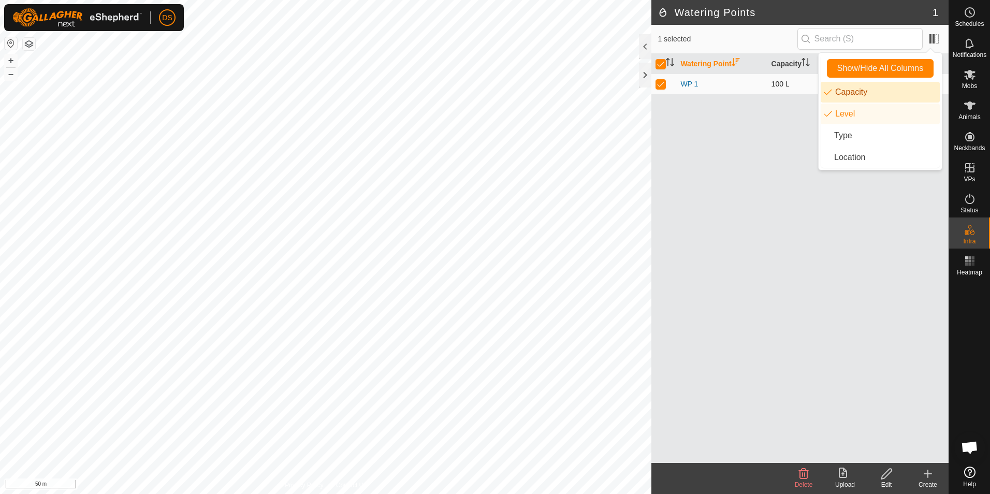
click at [779, 83] on td "100 L" at bounding box center [812, 84] width 91 height 21
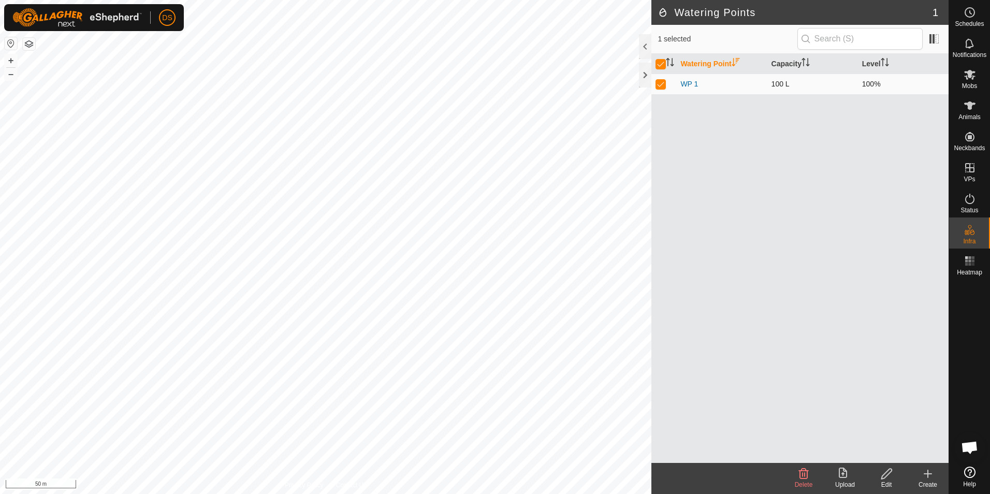
drag, startPoint x: 788, startPoint y: 81, endPoint x: 757, endPoint y: 82, distance: 31.6
click at [767, 82] on td "100 L" at bounding box center [812, 84] width 91 height 21
drag, startPoint x: 757, startPoint y: 82, endPoint x: 682, endPoint y: 40, distance: 85.3
click at [682, 40] on span "1 selected" at bounding box center [726, 39] width 139 height 11
click at [877, 82] on div "100%" at bounding box center [903, 84] width 82 height 11
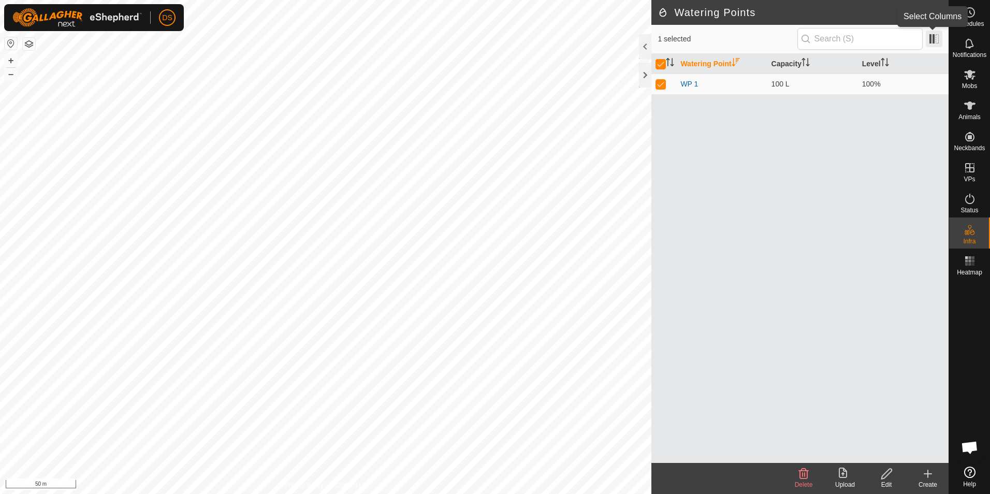
click at [929, 39] on span at bounding box center [934, 39] width 17 height 17
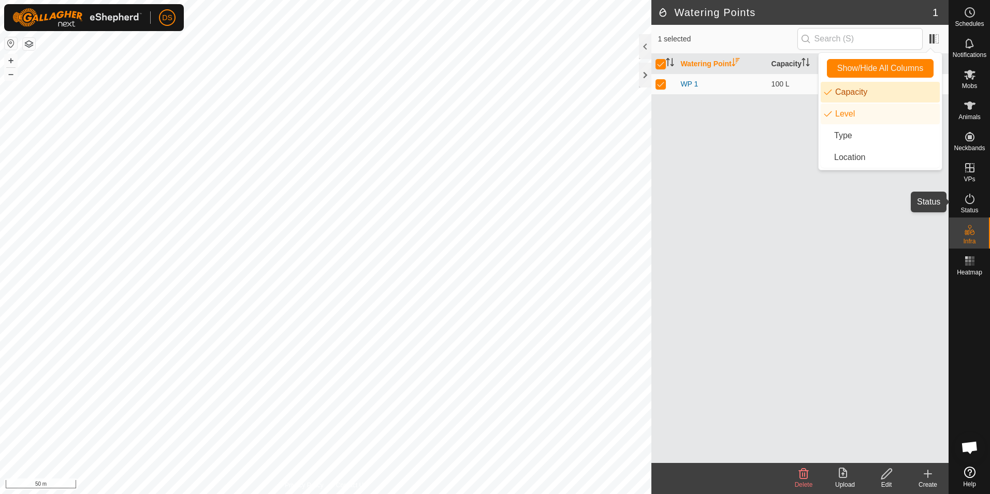
click at [973, 205] on es-activation-svg-icon at bounding box center [969, 198] width 19 height 17
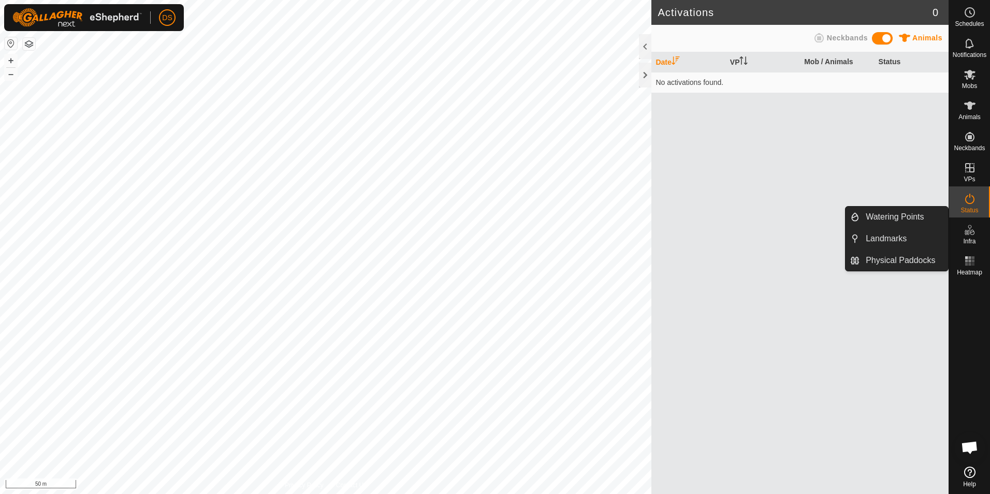
click at [970, 225] on icon at bounding box center [969, 230] width 12 height 12
click at [971, 236] on icon at bounding box center [969, 230] width 12 height 12
click at [918, 218] on link "Watering Points" at bounding box center [903, 217] width 89 height 21
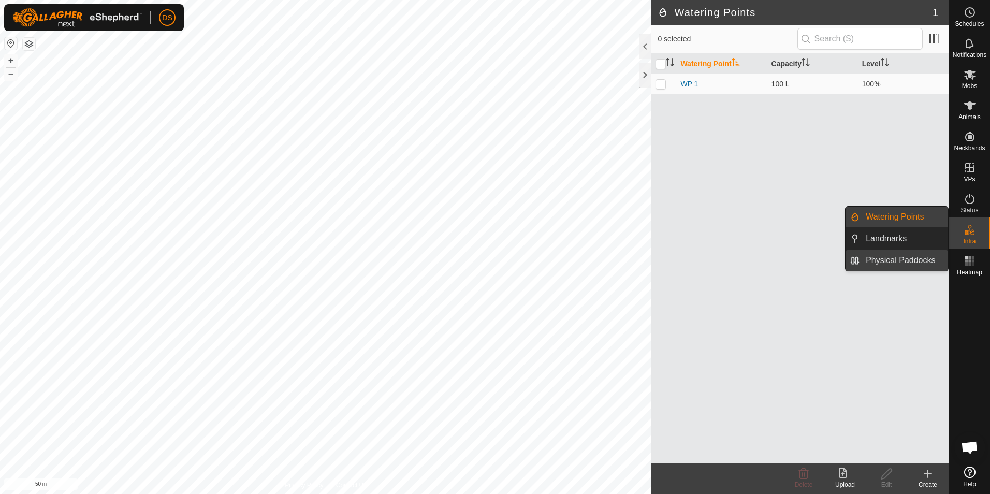
click at [911, 258] on link "Physical Paddocks" at bounding box center [903, 260] width 89 height 21
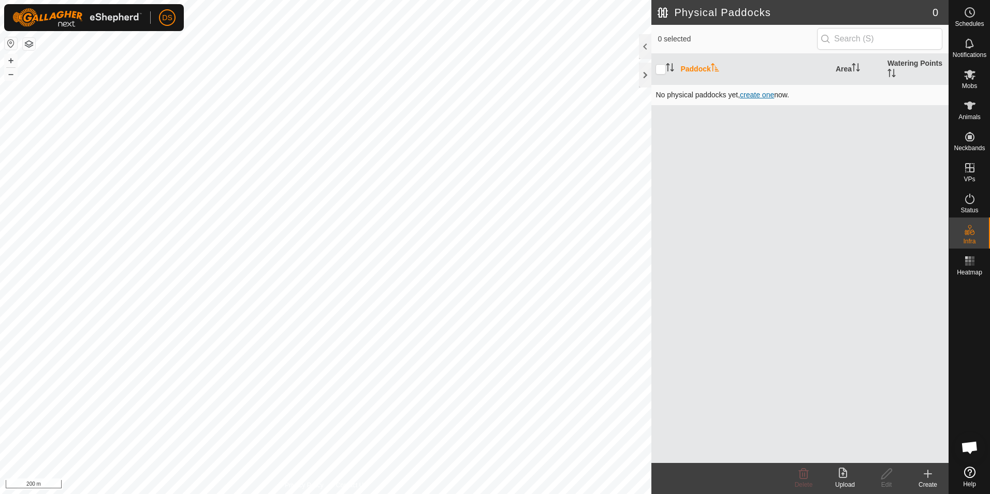
click at [765, 94] on span "create one" at bounding box center [757, 95] width 34 height 8
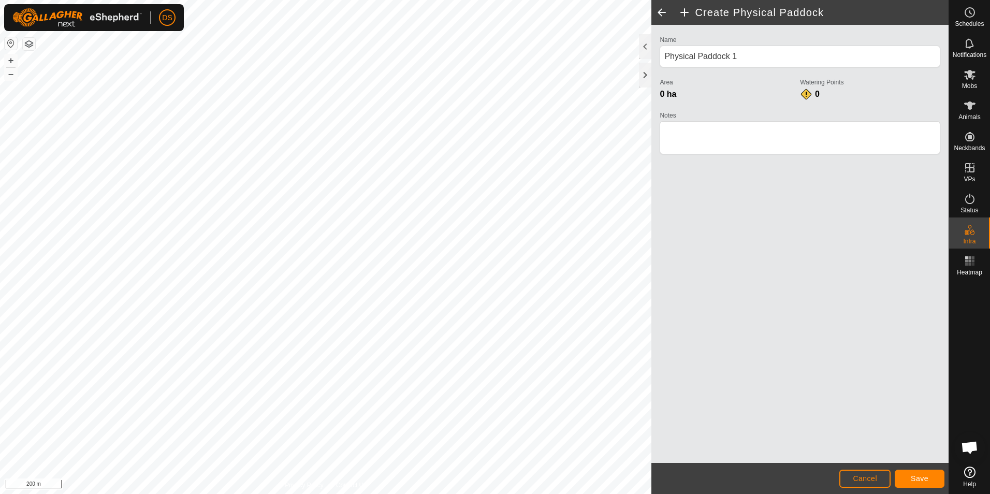
click at [847, 215] on div "Name Physical Paddock 1 Area 0 ha Watering Points 0 Notes" at bounding box center [799, 244] width 297 height 438
click at [920, 472] on button "Save" at bounding box center [919, 478] width 50 height 18
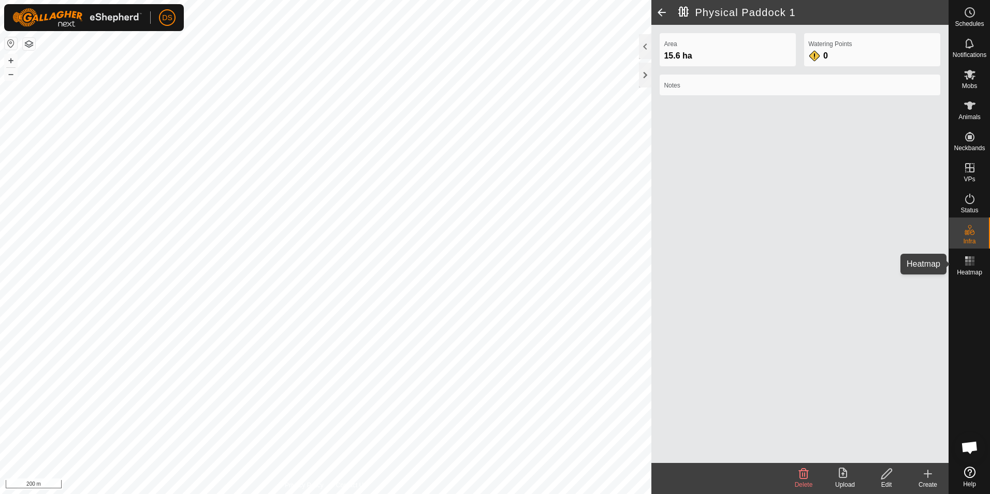
click at [968, 266] on icon at bounding box center [969, 261] width 12 height 12
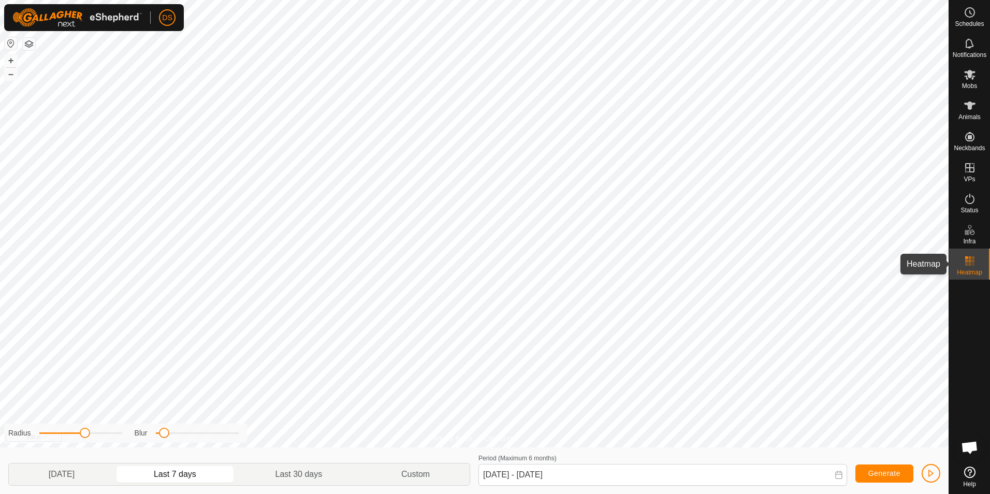
click at [968, 263] on rect at bounding box center [969, 264] width 3 height 3
click at [969, 263] on rect at bounding box center [969, 264] width 3 height 3
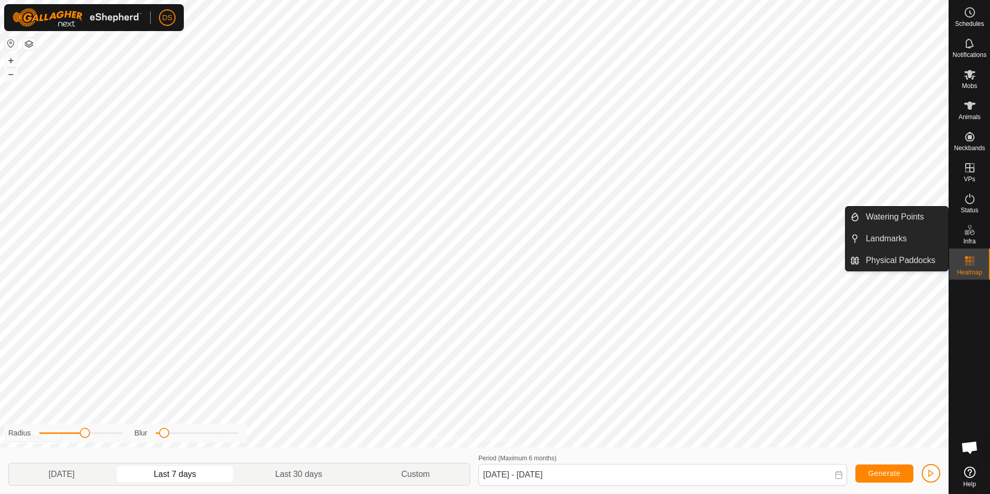
click at [960, 239] on div "Infra" at bounding box center [969, 232] width 41 height 31
click at [967, 231] on icon at bounding box center [966, 232] width 5 height 5
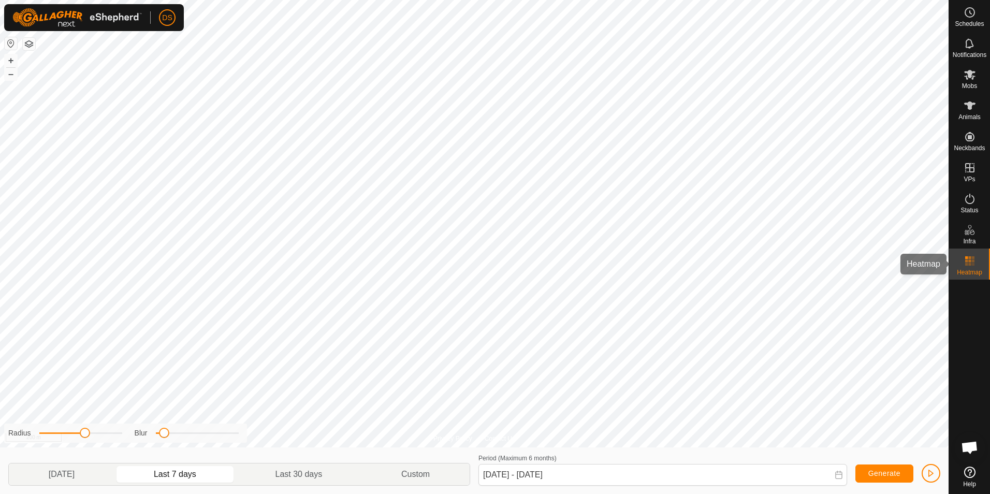
click at [971, 266] on icon at bounding box center [969, 261] width 12 height 12
click at [963, 236] on es-menu-bar "Schedules Notifications Mobs Animals Neckbands VPs Status Infra Heatmap Help" at bounding box center [968, 247] width 41 height 494
click at [974, 200] on icon at bounding box center [969, 199] width 12 height 12
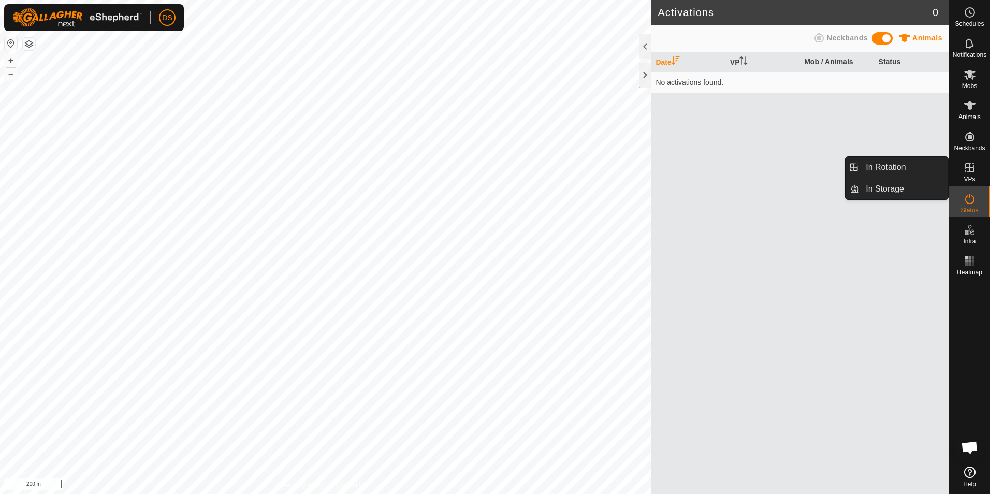
click at [968, 173] on icon at bounding box center [969, 168] width 12 height 12
click at [866, 189] on link "In Storage" at bounding box center [903, 189] width 89 height 21
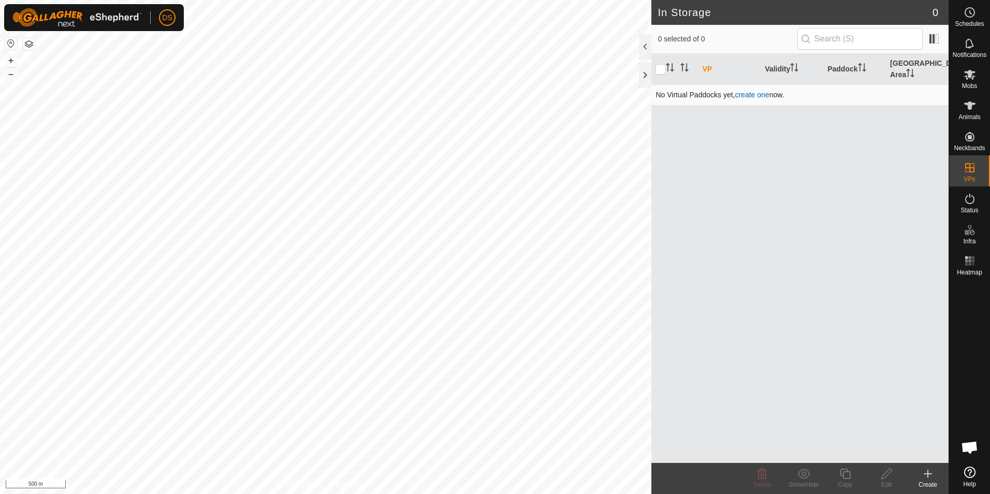
click at [748, 91] on link "create one" at bounding box center [752, 95] width 34 height 8
